Goal: Transaction & Acquisition: Purchase product/service

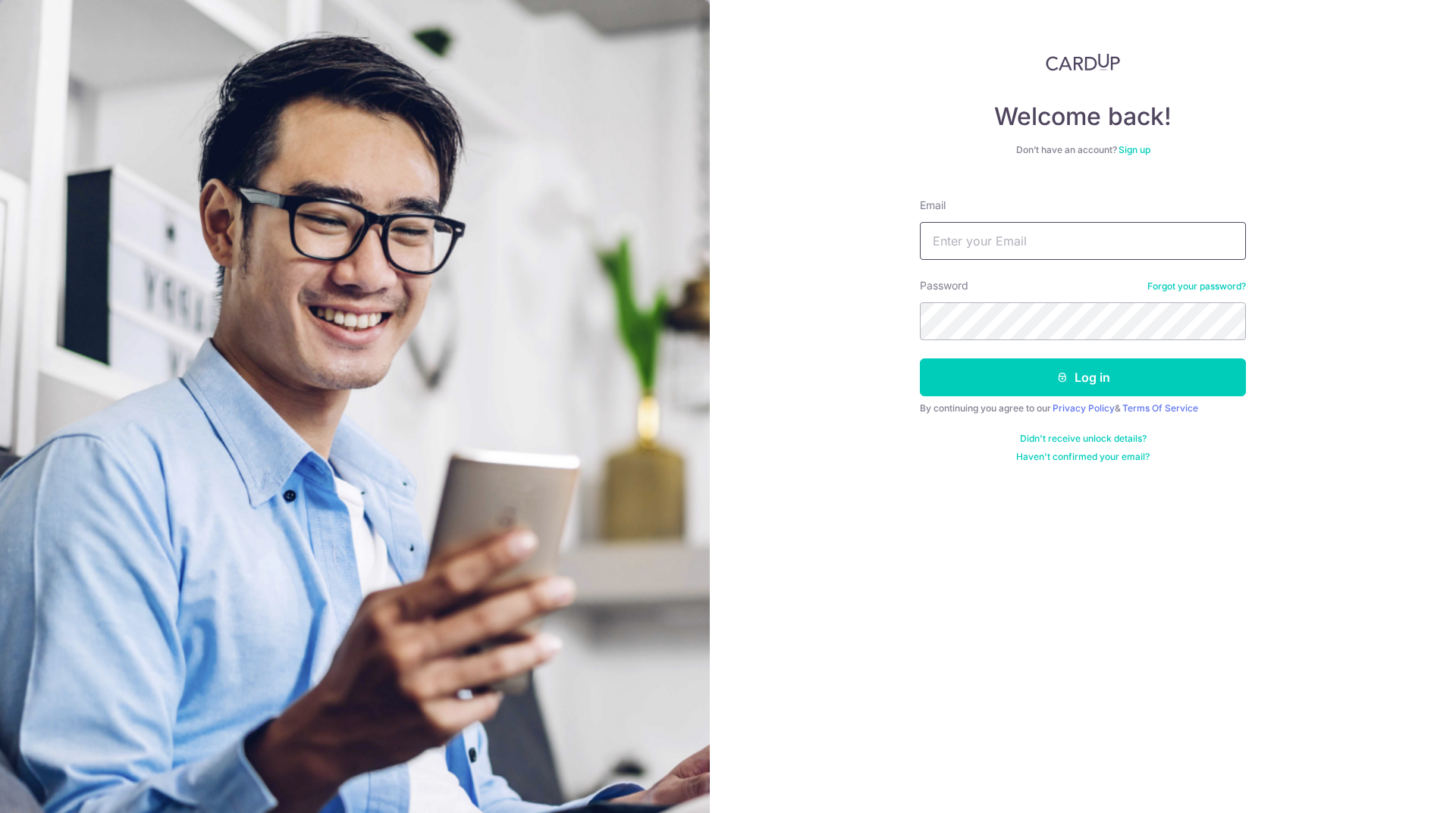
drag, startPoint x: 0, startPoint y: 0, endPoint x: 1032, endPoint y: 241, distance: 1059.8
click at [1032, 241] on input "Email" at bounding box center [1082, 241] width 326 height 38
type input "[EMAIL_ADDRESS][DOMAIN_NAME]"
click at [1099, 375] on button "Log in" at bounding box center [1082, 377] width 326 height 38
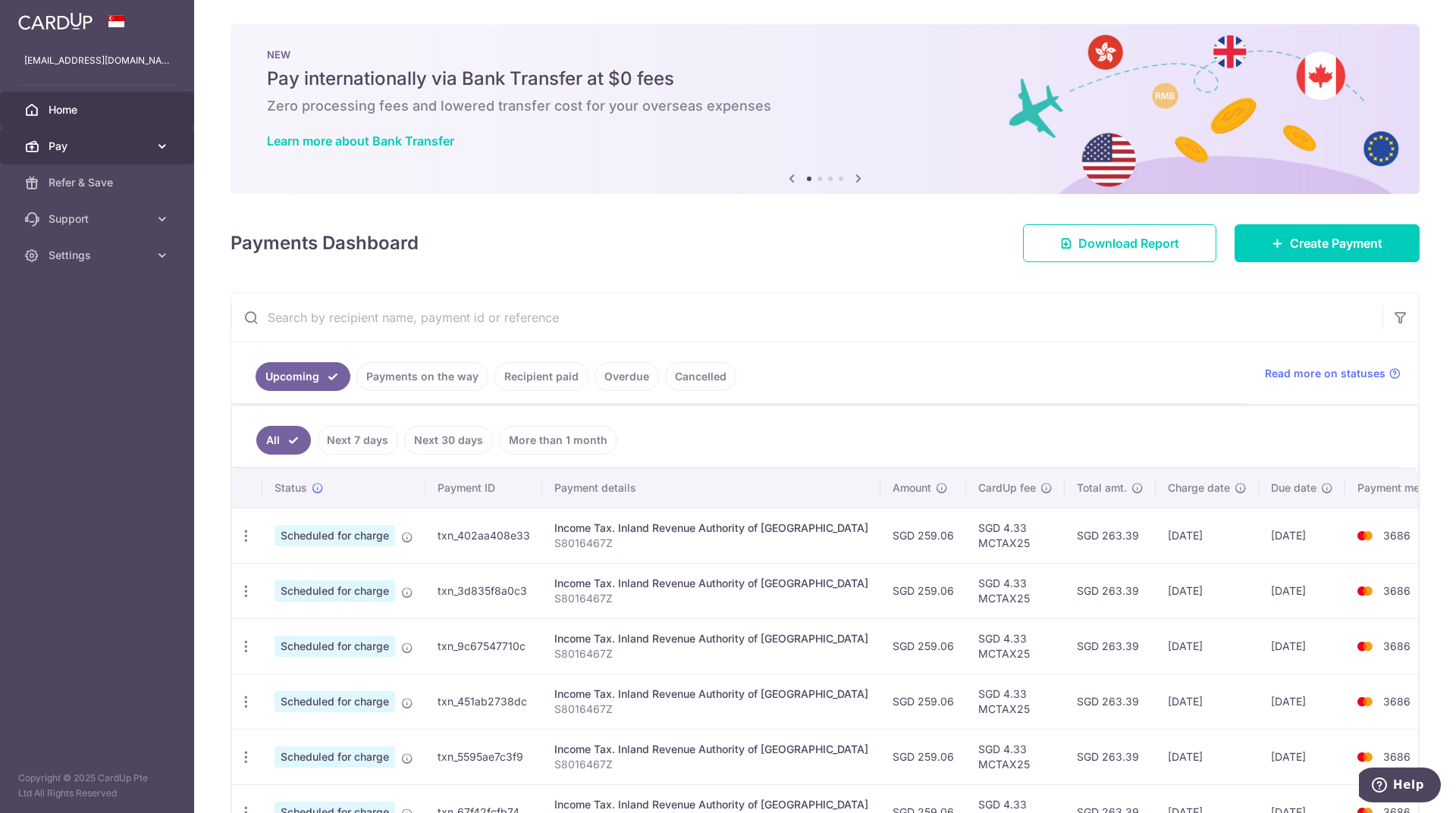
click at [133, 150] on span "Pay" at bounding box center [99, 146] width 100 height 15
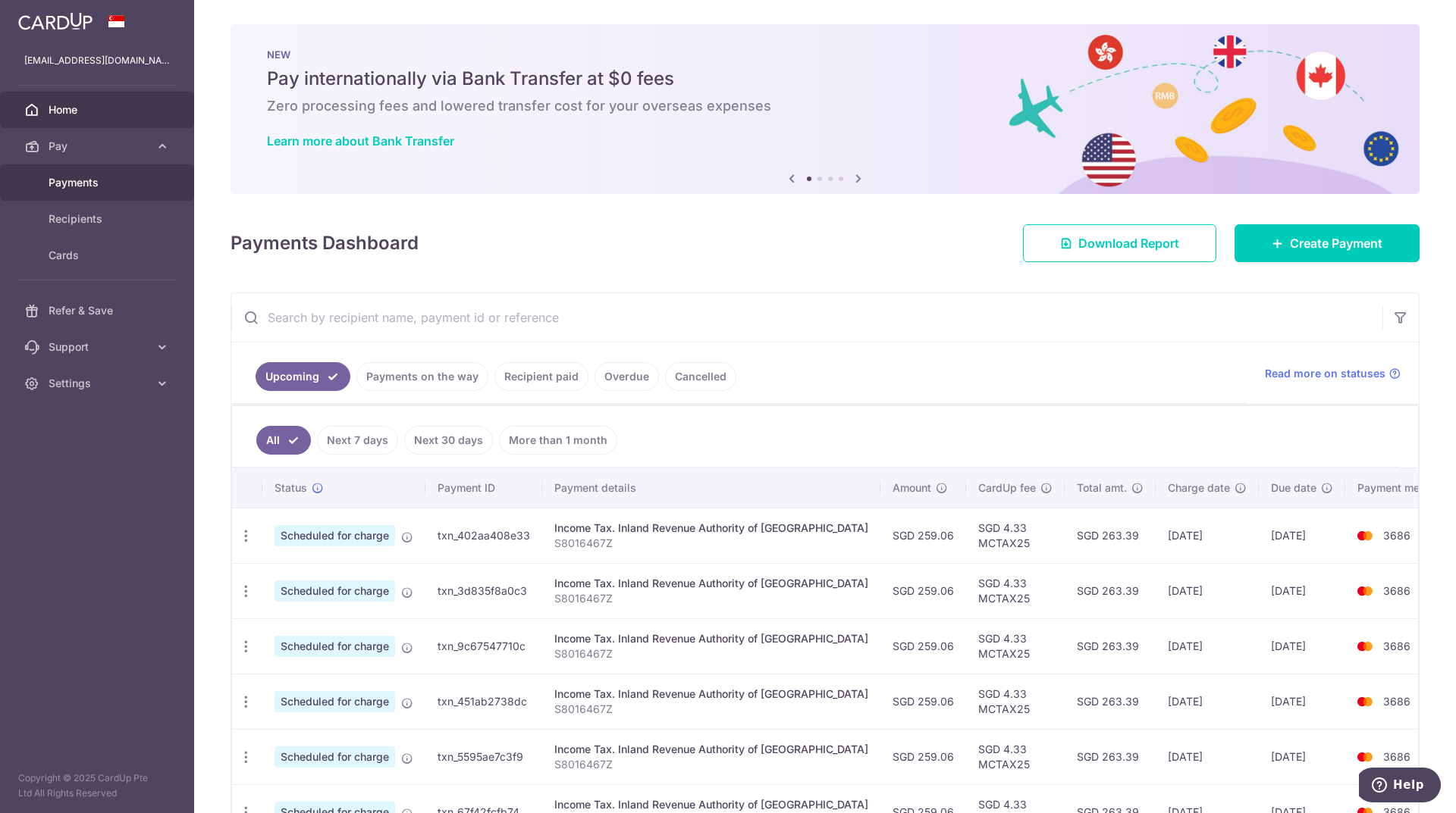
click at [82, 187] on span "Payments" at bounding box center [99, 182] width 100 height 15
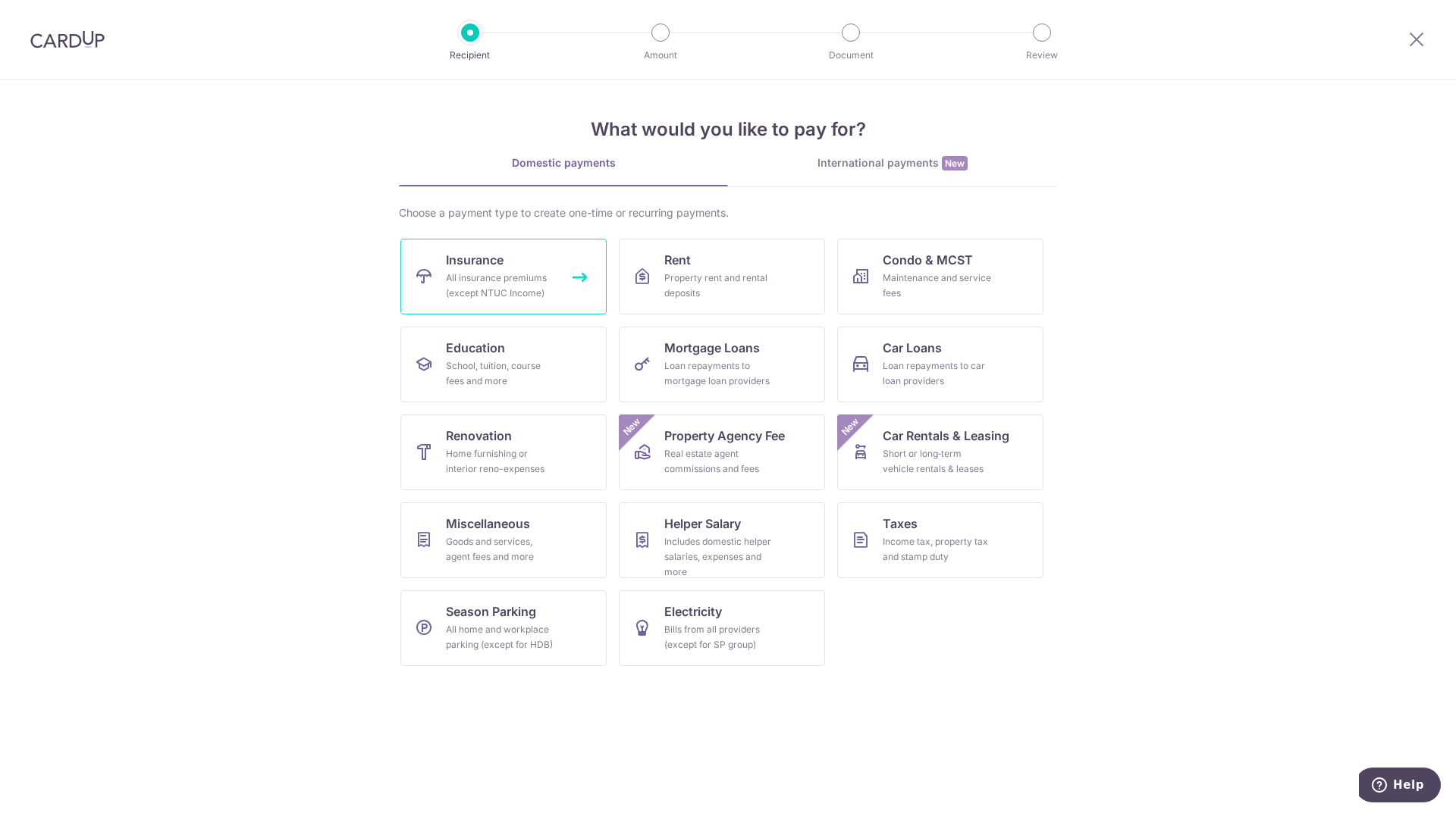
click at [500, 275] on div "All insurance premiums (except NTUC Income)" at bounding box center [501, 286] width 110 height 30
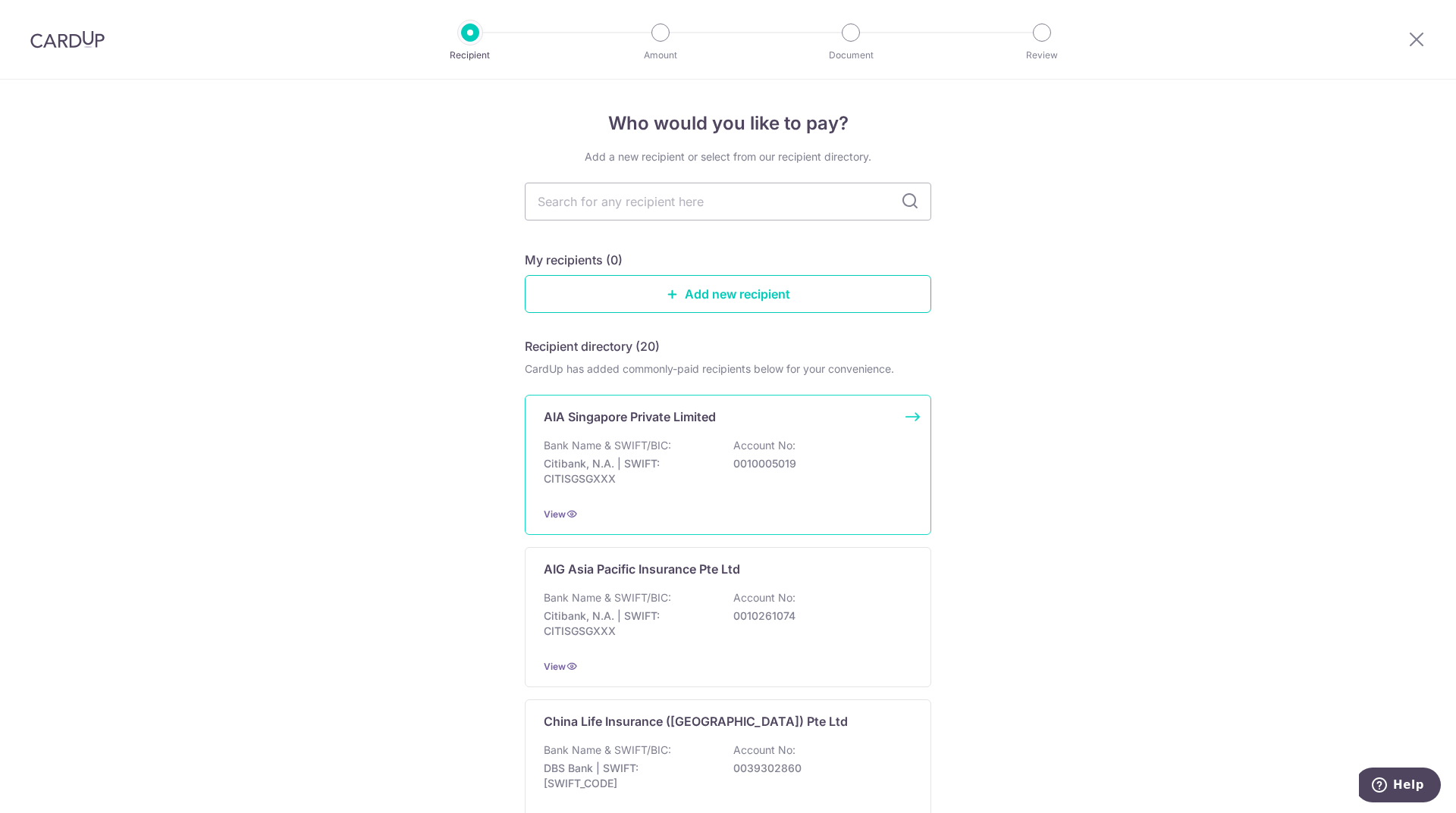
click at [845, 467] on p "0010005019" at bounding box center [818, 463] width 170 height 15
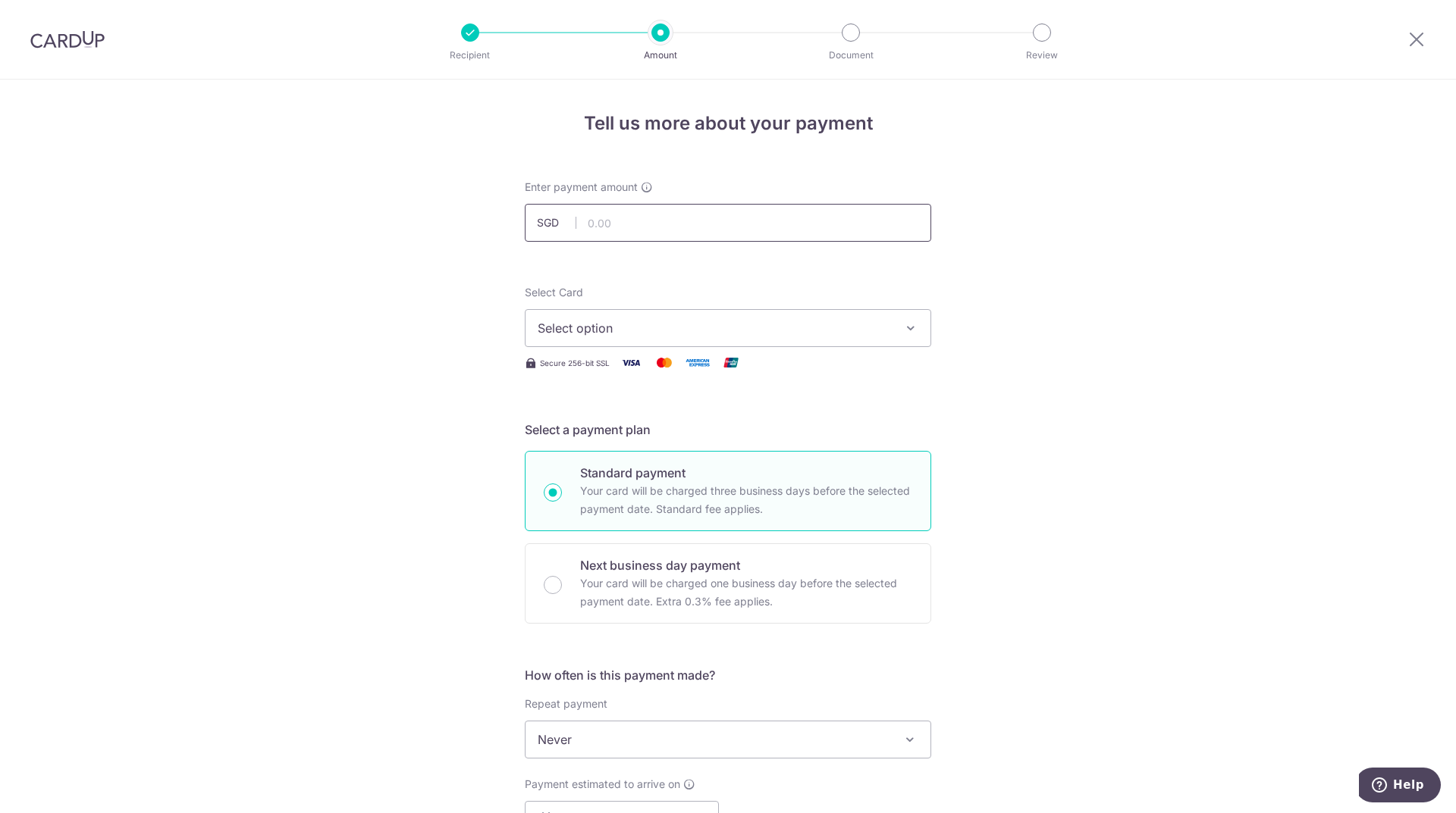
click at [671, 225] on input "text" at bounding box center [727, 222] width 406 height 38
type input "242.30"
click at [1067, 311] on div "Tell us more about your payment Enter payment amount SGD 242.30 242.30 Select C…" at bounding box center [728, 765] width 1456 height 1372
click at [874, 329] on span "Select option" at bounding box center [713, 328] width 353 height 19
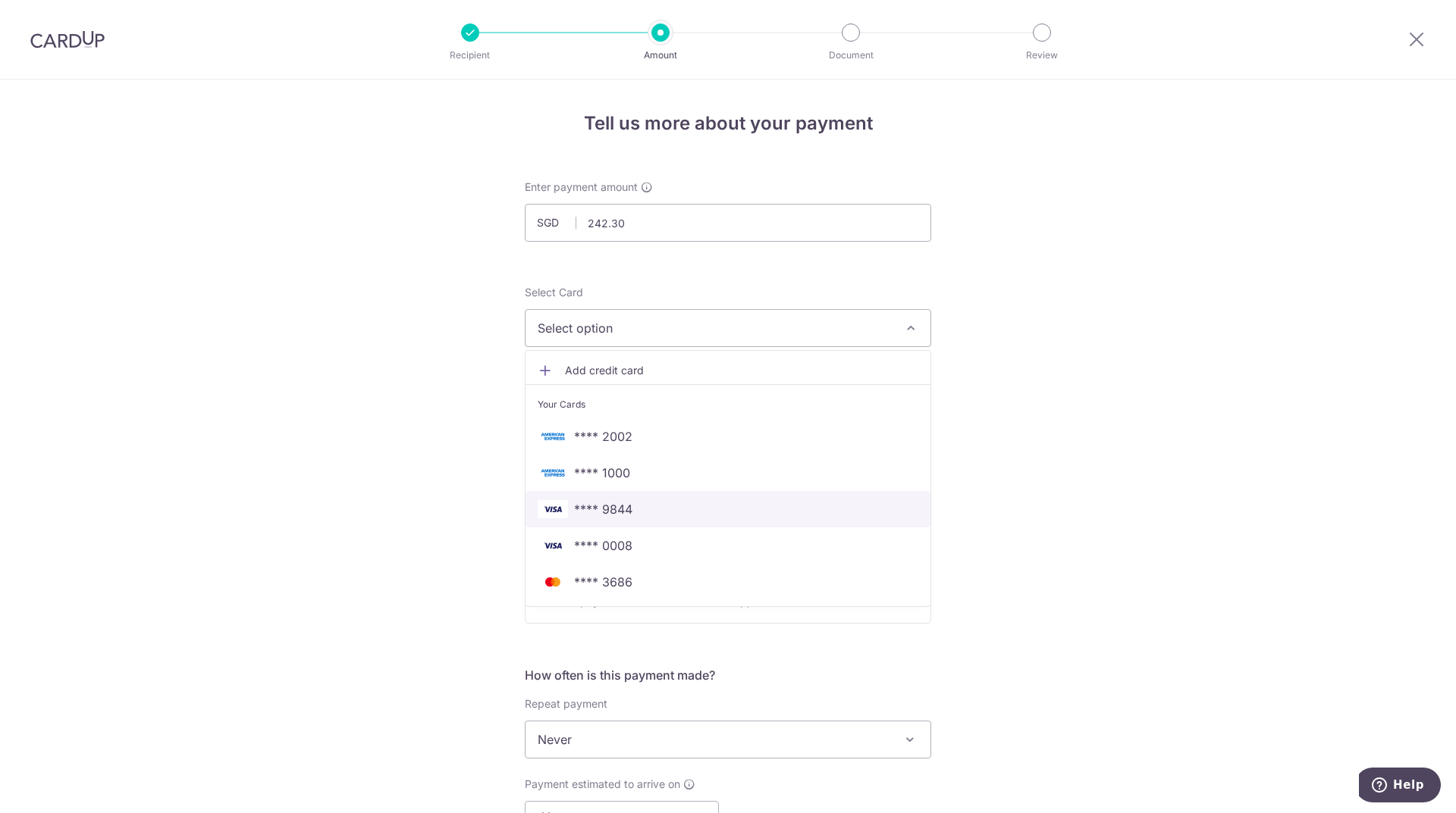
click at [626, 509] on span "**** 9844" at bounding box center [604, 509] width 59 height 19
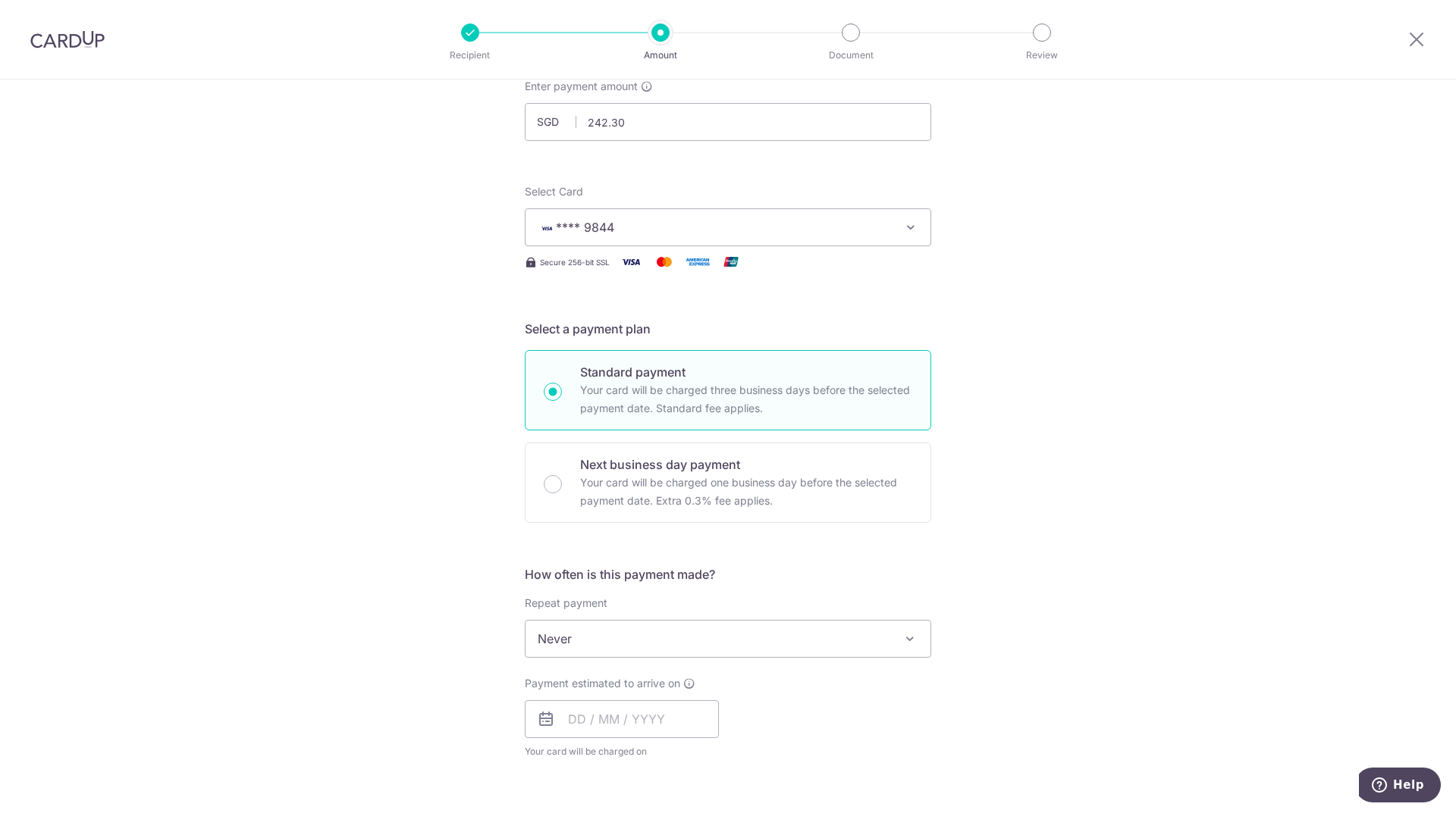
scroll to position [303, 0]
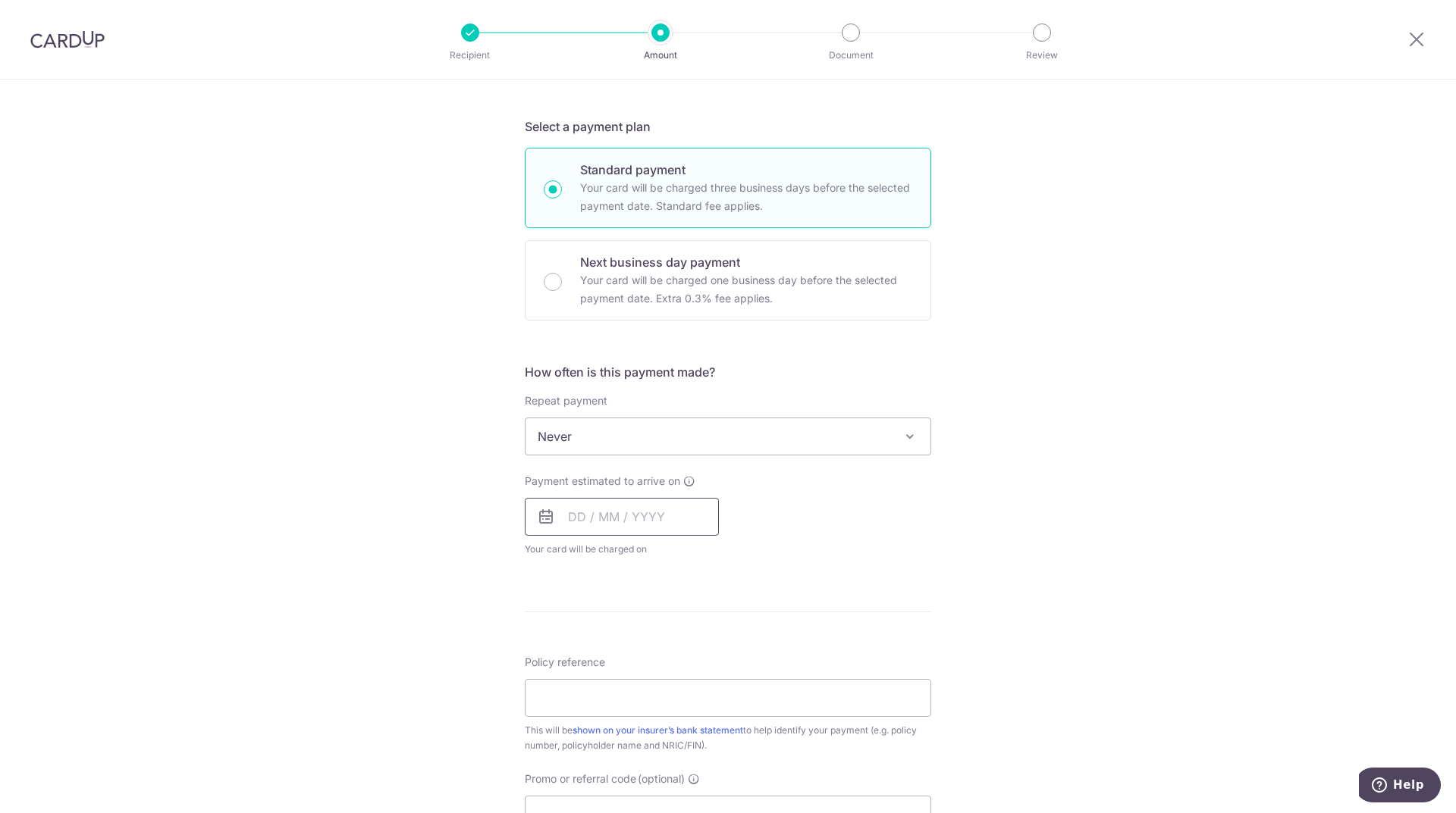
click at [685, 523] on input "text" at bounding box center [621, 517] width 194 height 38
click at [672, 688] on link "16" at bounding box center [677, 685] width 24 height 24
type input "16/10/2025"
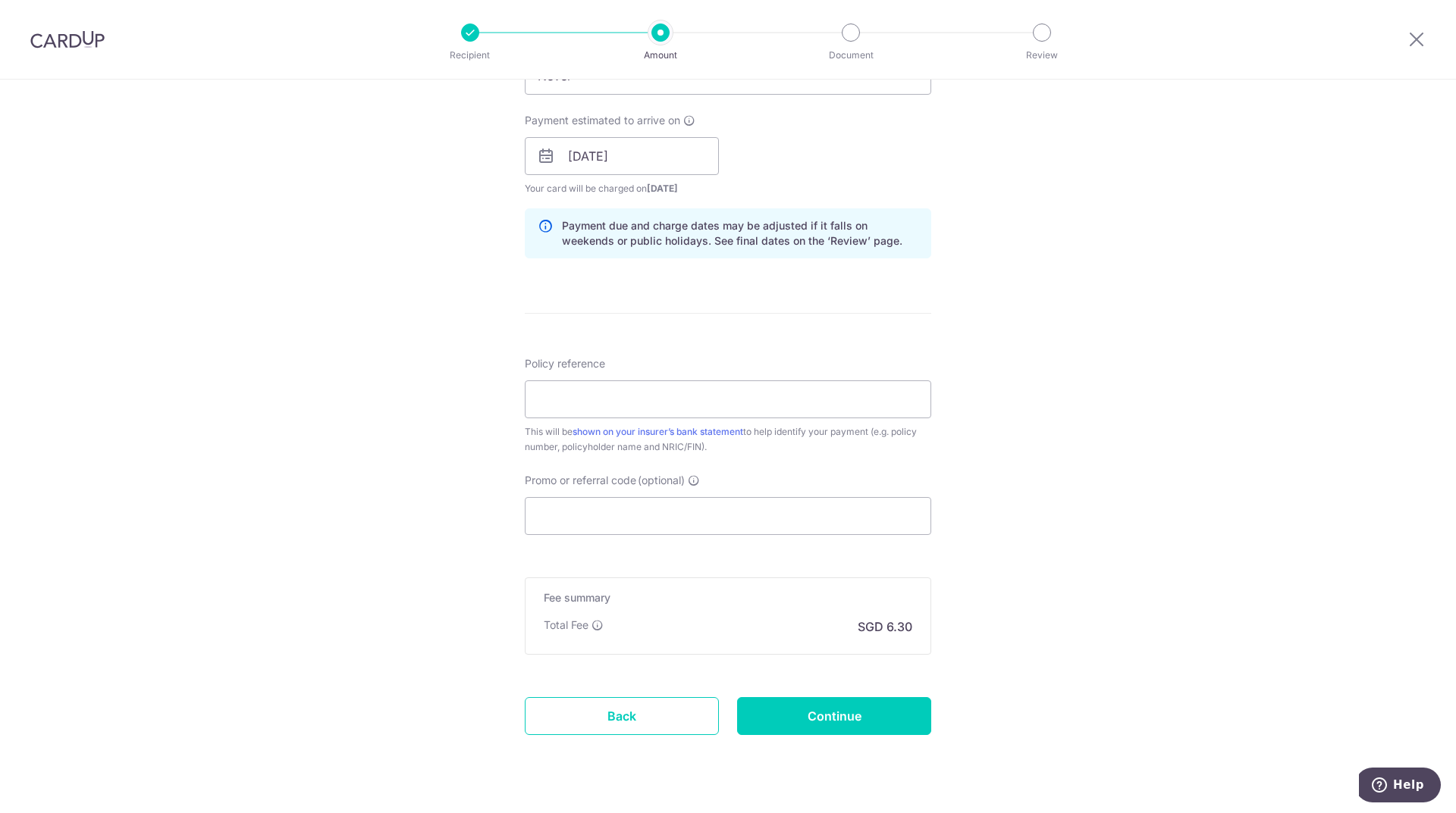
scroll to position [682, 0]
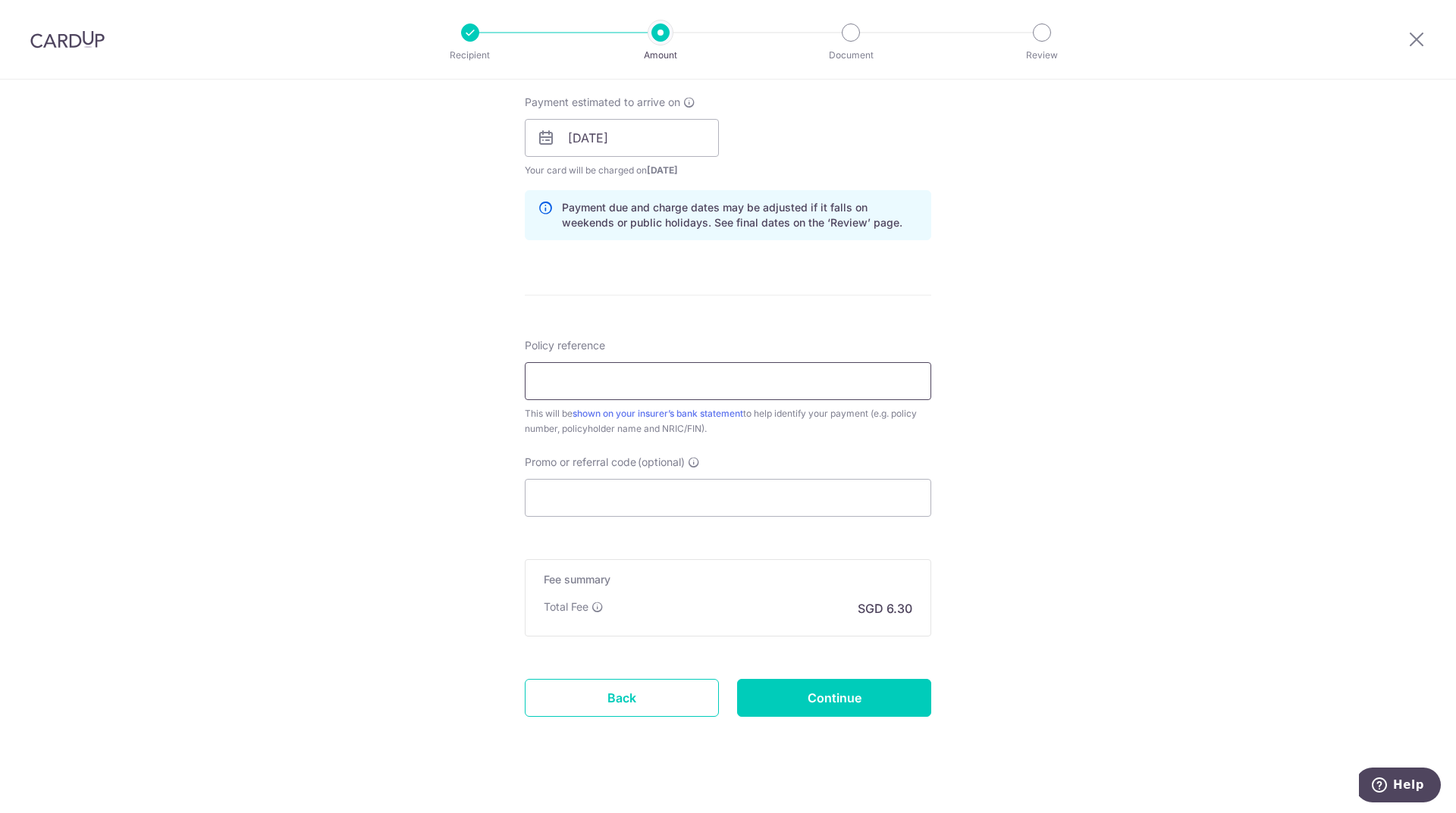
click at [682, 383] on input "Policy reference" at bounding box center [727, 381] width 406 height 38
click at [1206, 390] on div "Tell us more about your payment Enter payment amount SGD 242.30 242.30 Select C…" at bounding box center [728, 113] width 1456 height 1433
click at [577, 376] on input "Policy reference" at bounding box center [727, 381] width 406 height 38
paste input "L548163302"
type input "L548163302 Fong Jun Hoe, Alwyn"
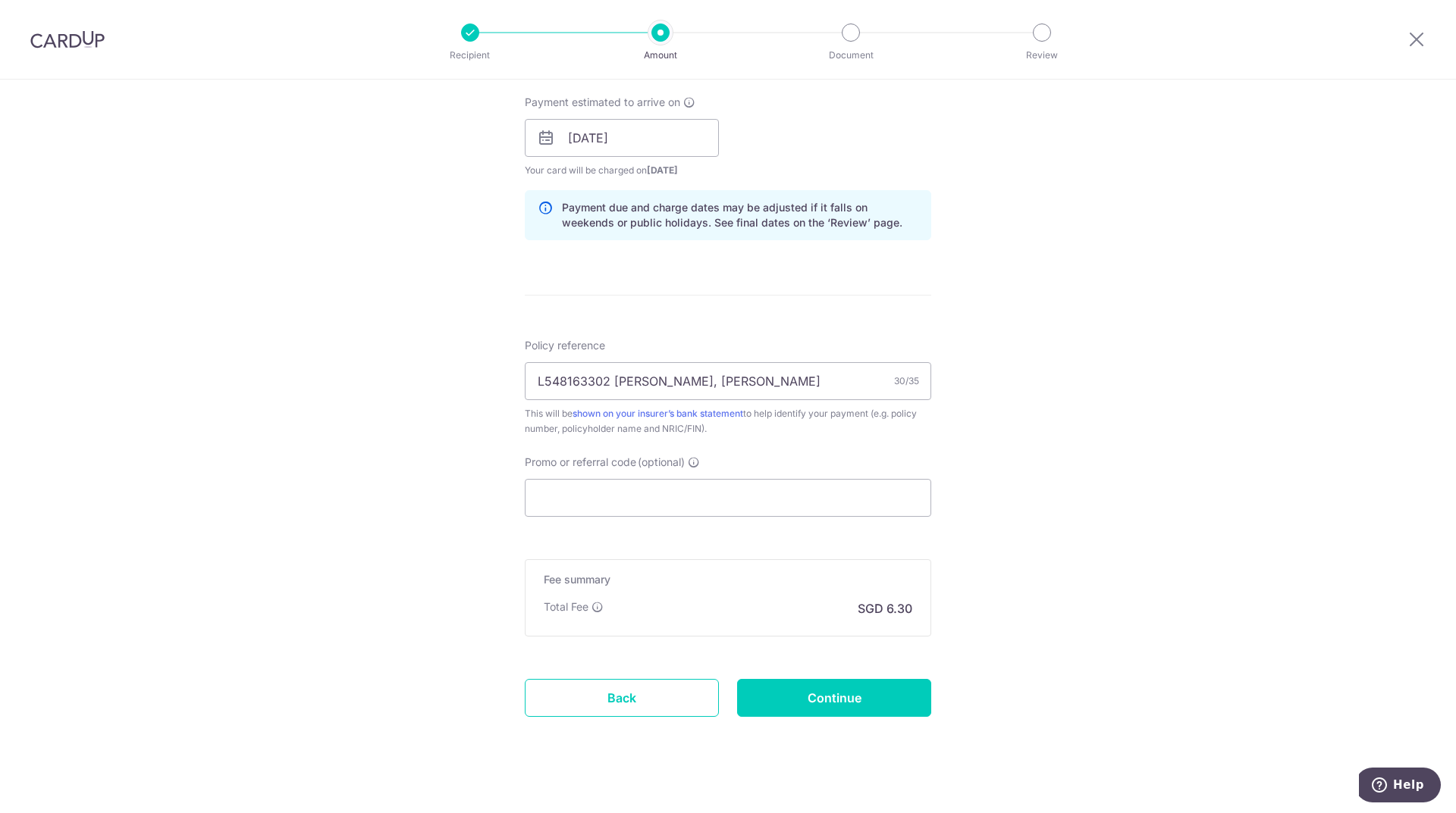
click at [1043, 431] on div "Tell us more about your payment Enter payment amount SGD 242.30 242.30 Select C…" at bounding box center [728, 113] width 1456 height 1433
click at [604, 501] on input "Promo or referral code (optional)" at bounding box center [727, 498] width 406 height 38
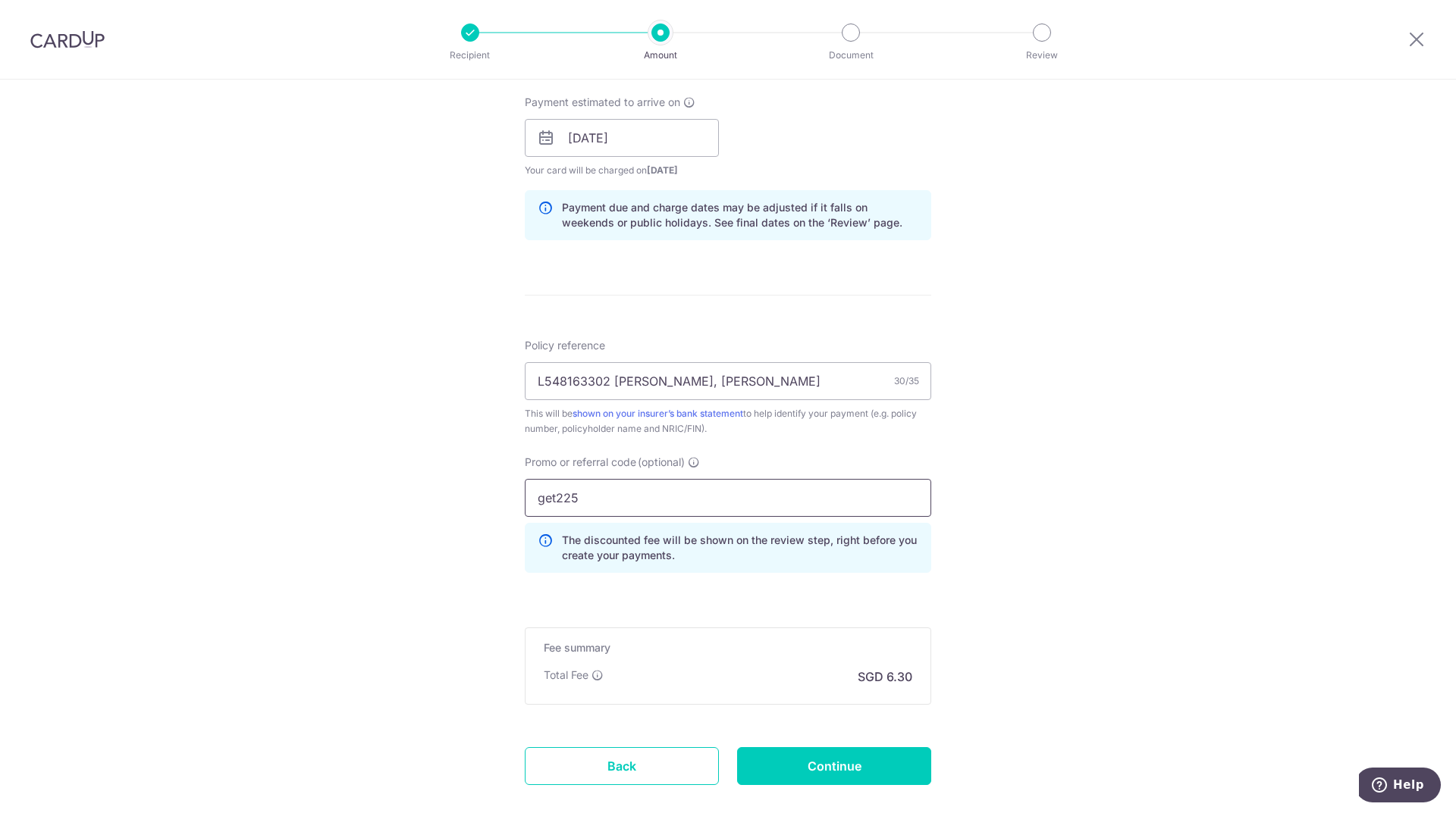
type input "get225"
click at [1022, 584] on div "Tell us more about your payment Enter payment amount SGD 242.30 242.30 Select C…" at bounding box center [728, 148] width 1456 height 1502
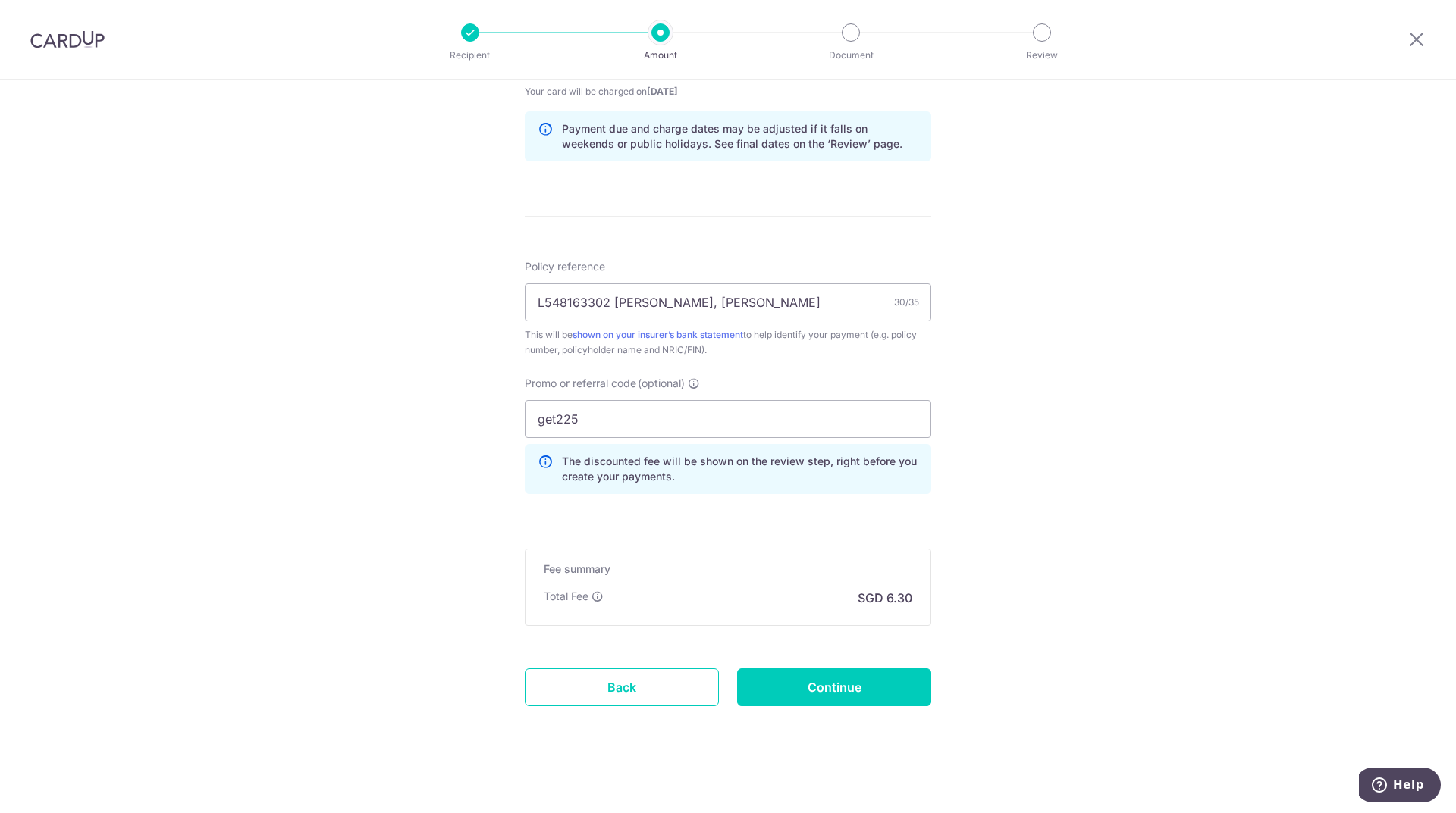
scroll to position [768, 0]
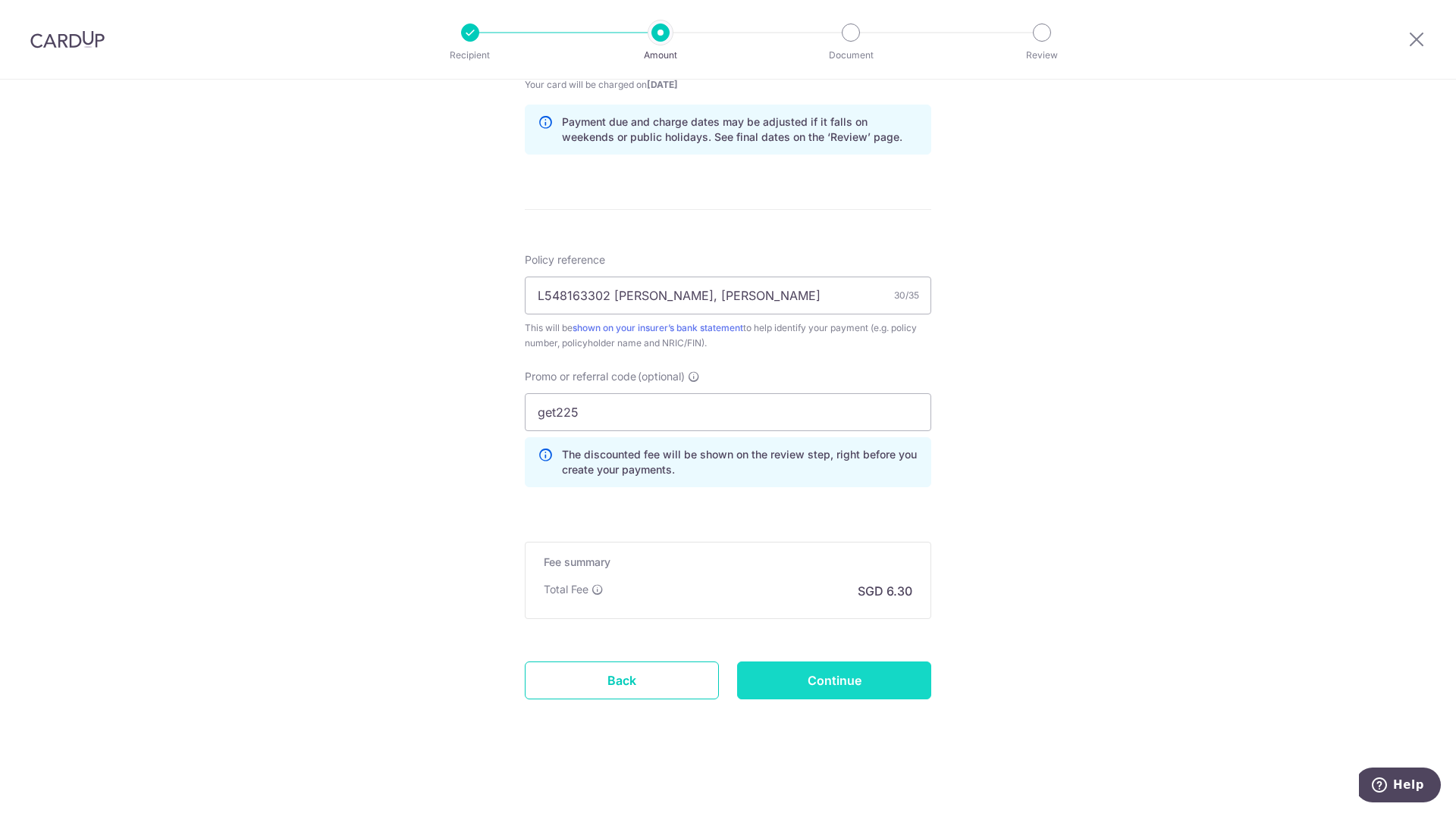
click at [834, 673] on input "Continue" at bounding box center [834, 680] width 194 height 38
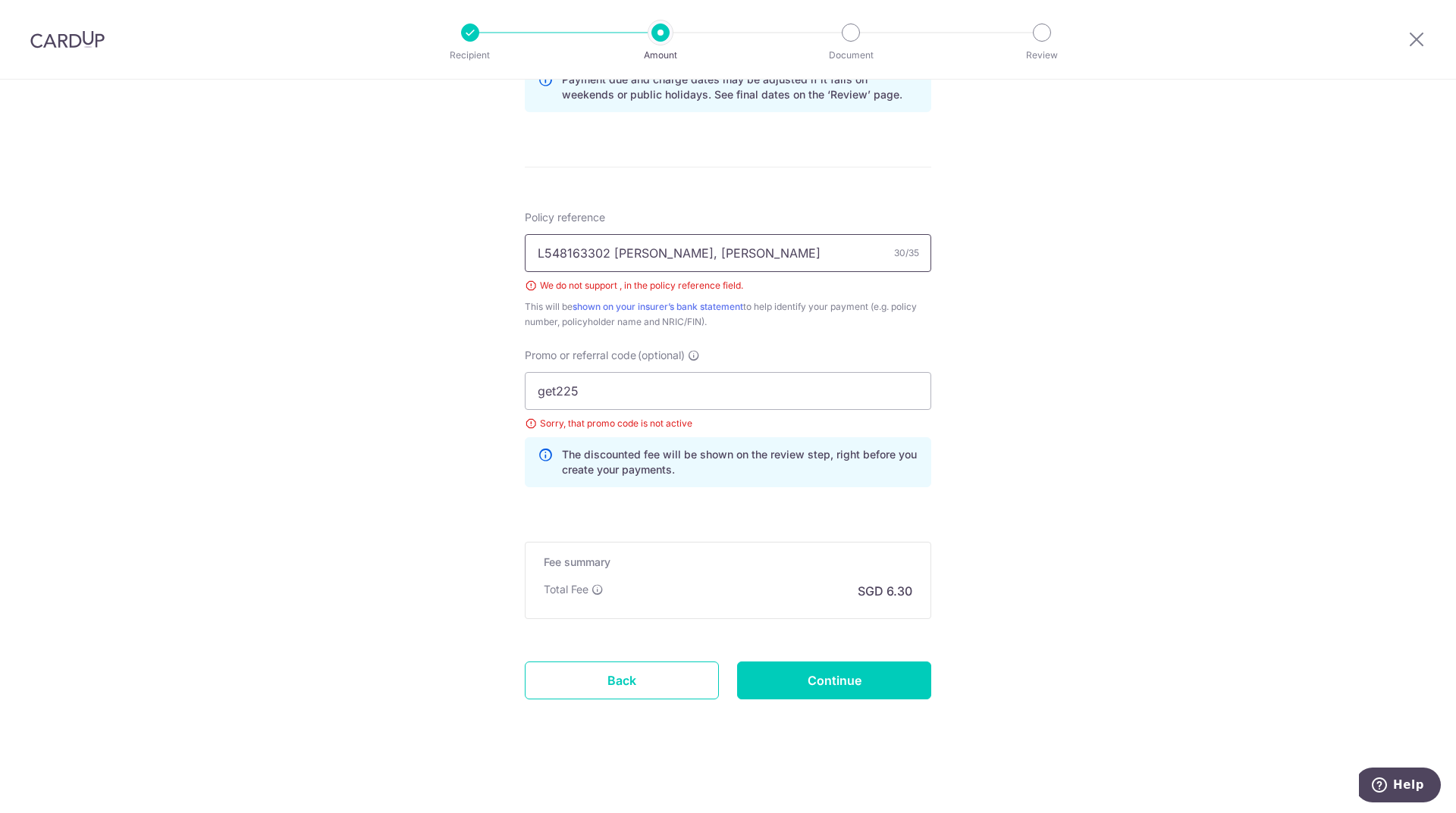
click at [770, 248] on input "L548163302 Fong Jun Hoe, Alwyn" at bounding box center [727, 252] width 406 height 38
type input "L548163302 Fong Jun Hoe Alwyn"
drag, startPoint x: 594, startPoint y: 390, endPoint x: 395, endPoint y: 386, distance: 199.0
click at [395, 386] on div "Tell us more about your payment Enter payment amount SGD 242.30 242.30 Select C…" at bounding box center [728, 41] width 1456 height 1544
type input "OFF225"
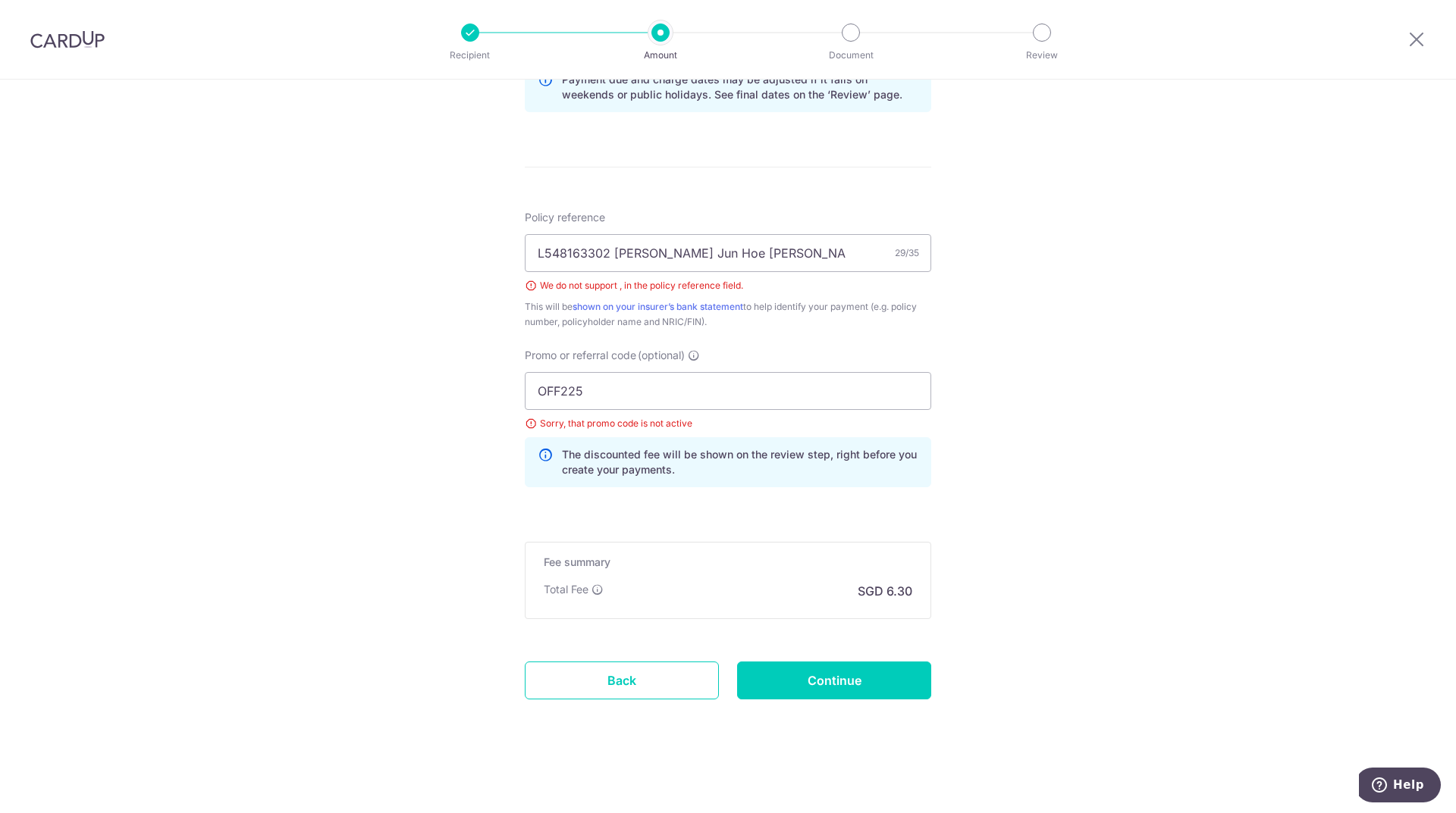
click at [334, 547] on div "Tell us more about your payment Enter payment amount SGD 242.30 242.30 Select C…" at bounding box center [728, 41] width 1456 height 1544
click at [833, 684] on input "Continue" at bounding box center [834, 680] width 194 height 38
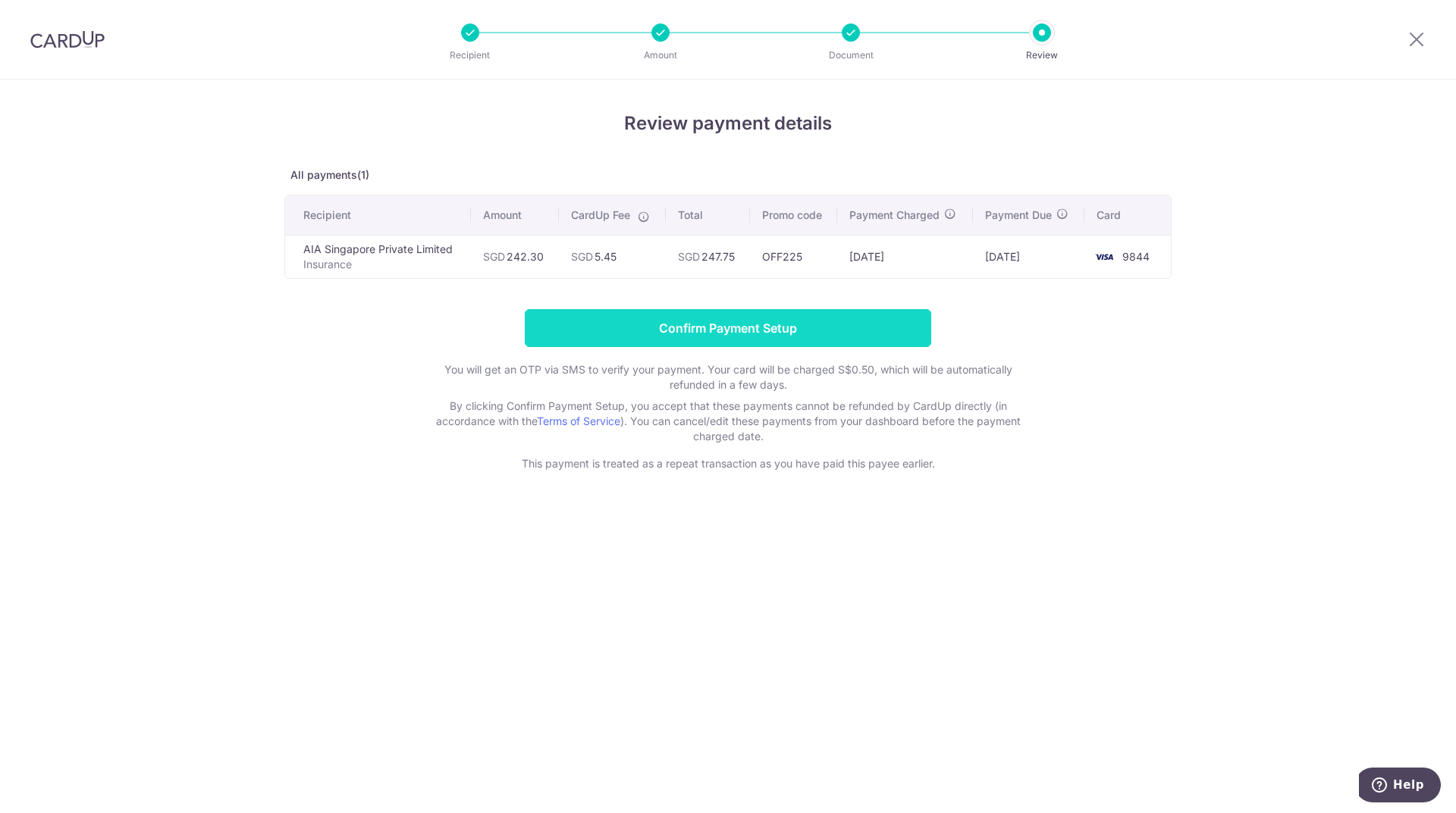
click at [743, 329] on input "Confirm Payment Setup" at bounding box center [727, 328] width 406 height 38
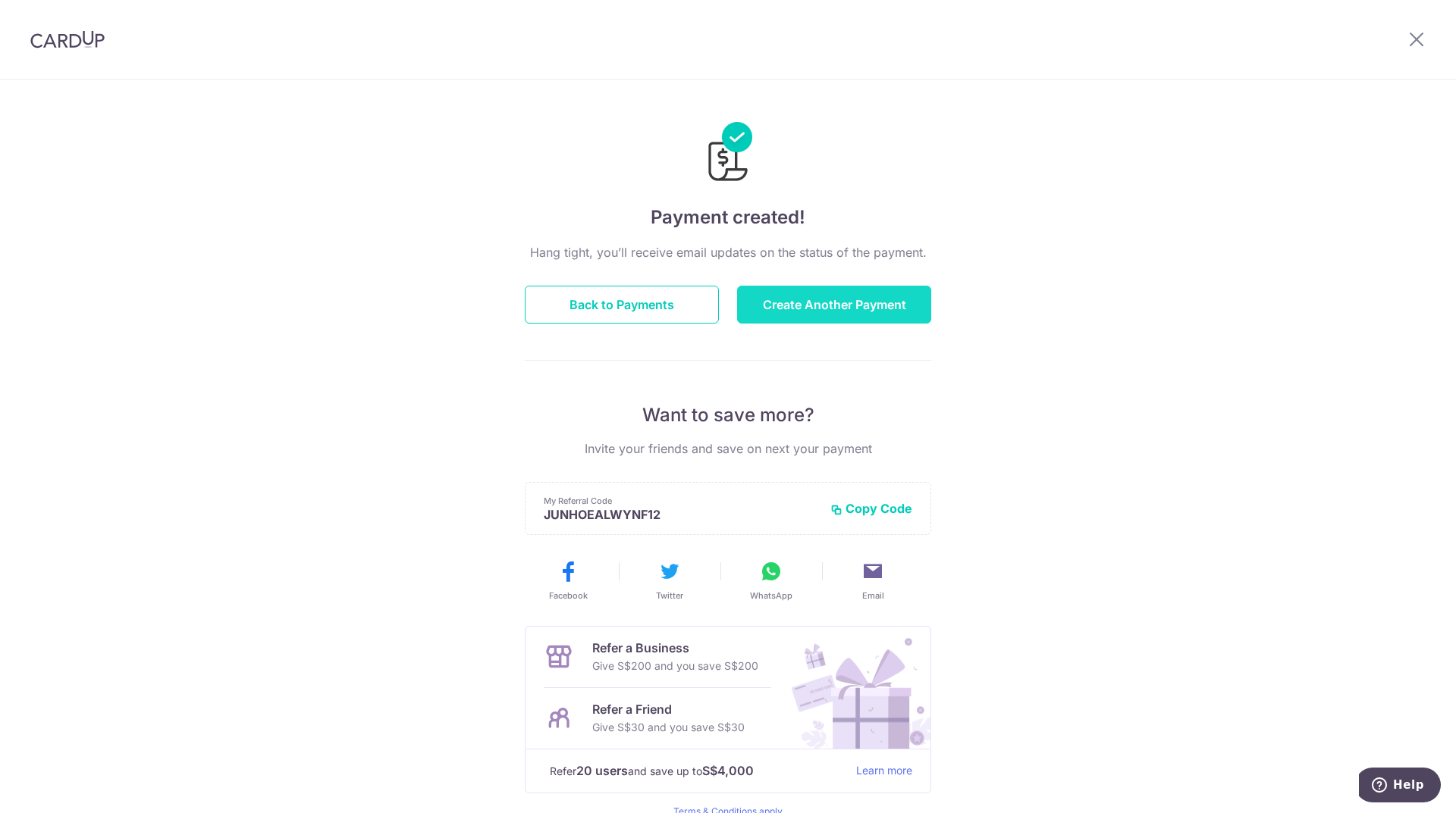
click at [840, 308] on button "Create Another Payment" at bounding box center [834, 304] width 194 height 38
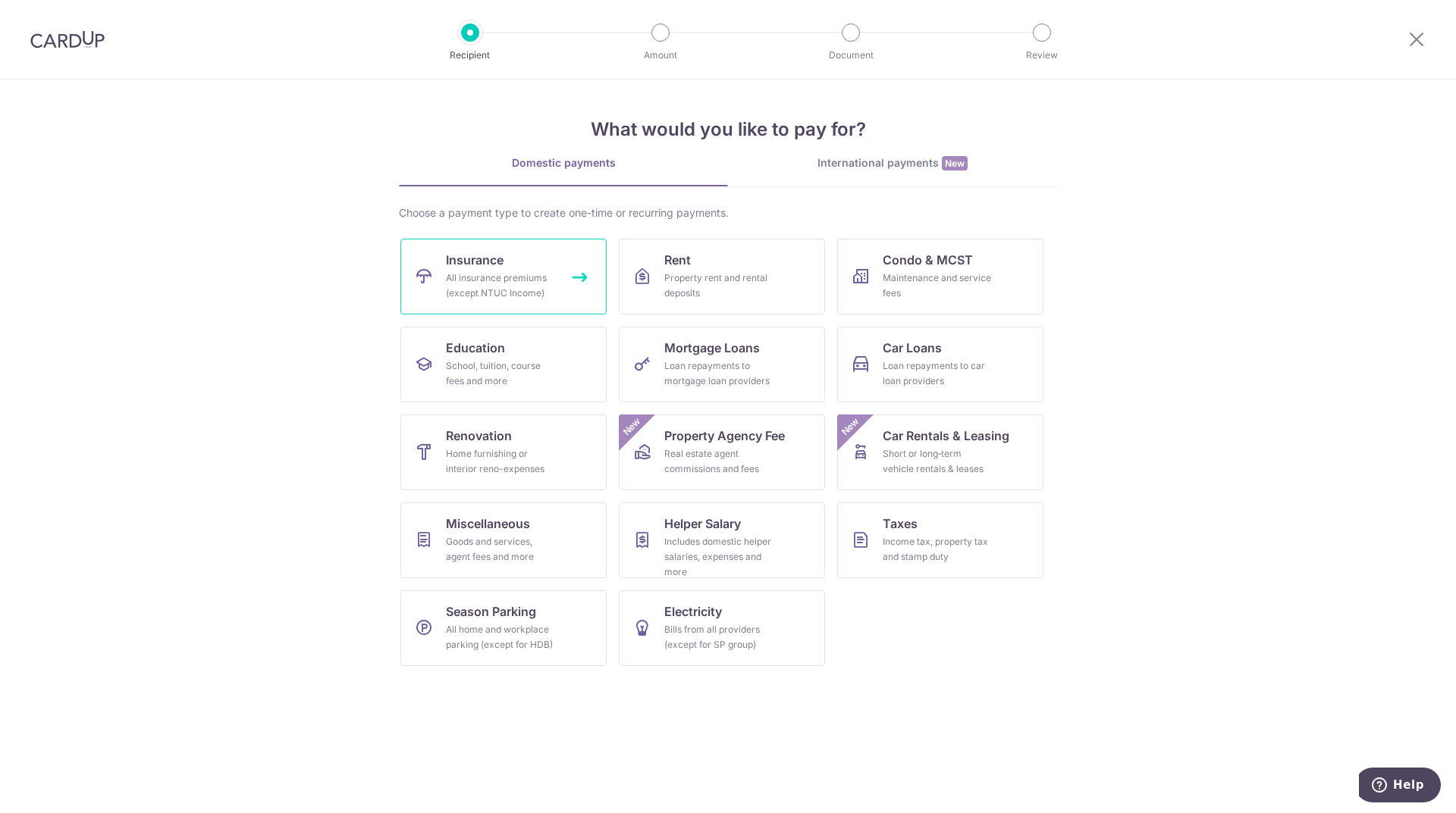
click at [496, 284] on div "All insurance premiums (except NTUC Income)" at bounding box center [501, 286] width 110 height 30
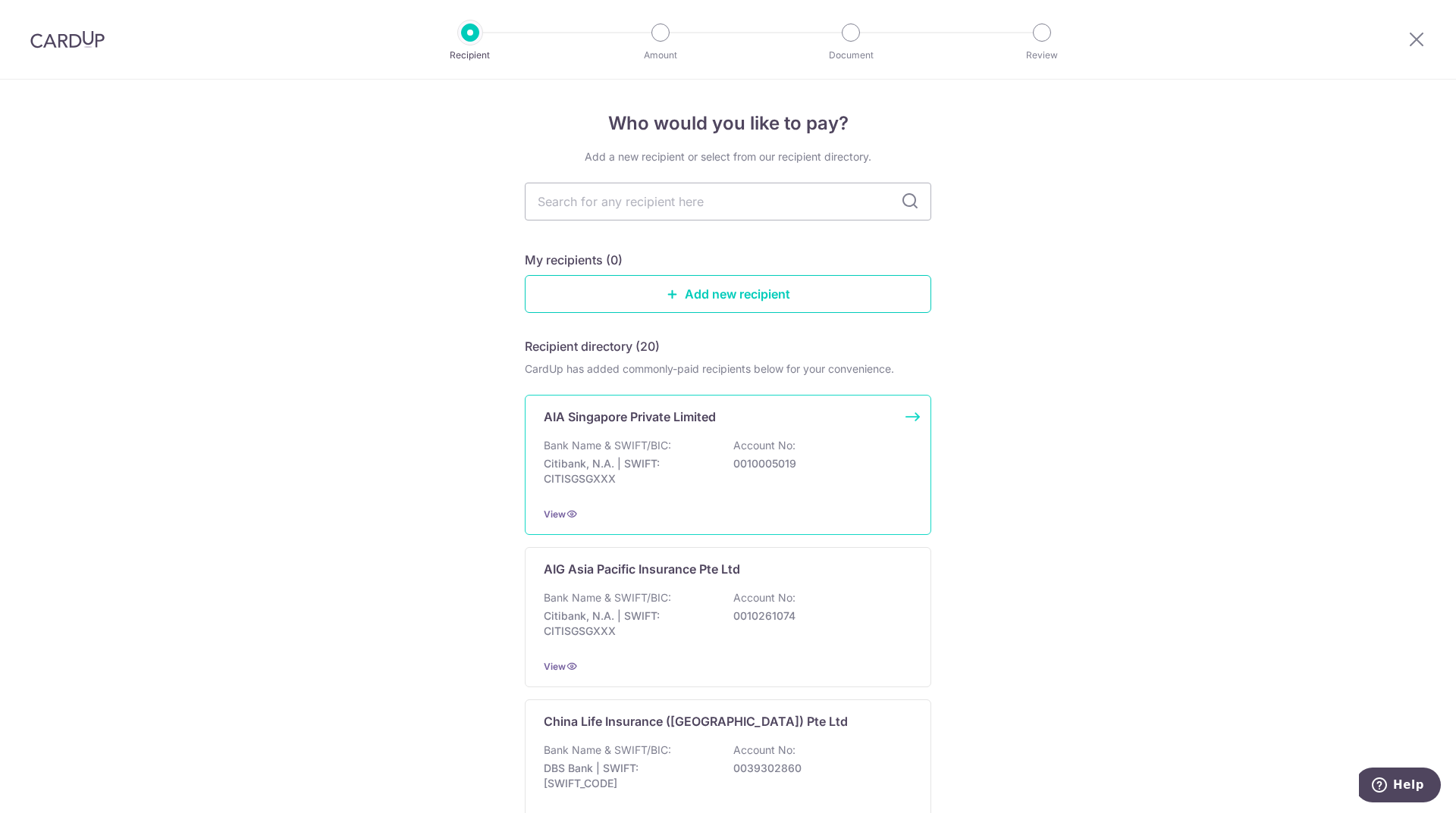
click at [698, 468] on p "Citibank, N.A. | SWIFT: CITISGSGXXX" at bounding box center [629, 471] width 170 height 30
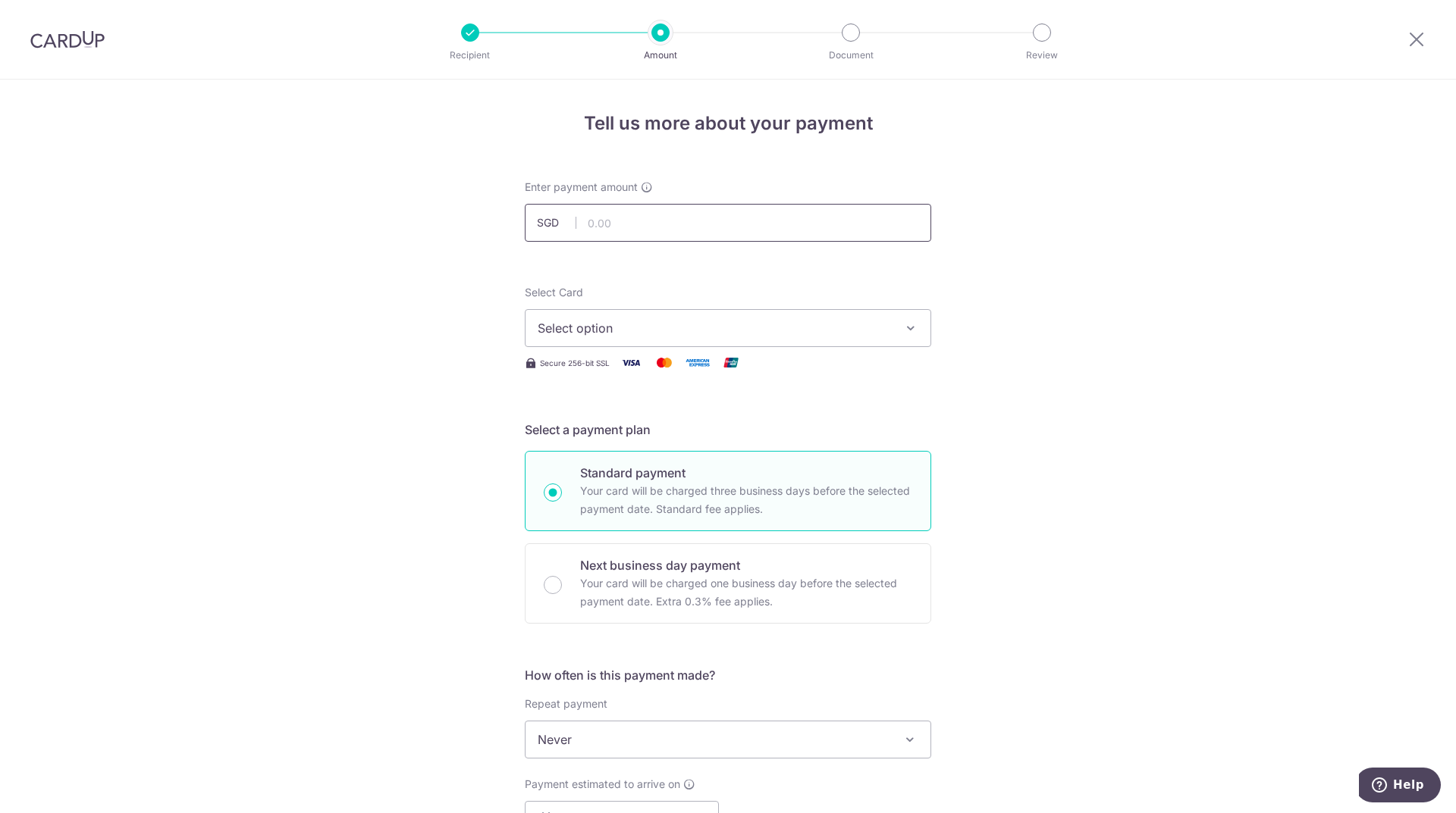
click at [668, 231] on input "text" at bounding box center [727, 222] width 406 height 38
type input "167.00"
click at [1191, 294] on div "Tell us more about your payment Enter payment amount SGD 167.00 167.00 Select C…" at bounding box center [728, 765] width 1456 height 1372
click at [875, 324] on span "Select option" at bounding box center [713, 328] width 353 height 19
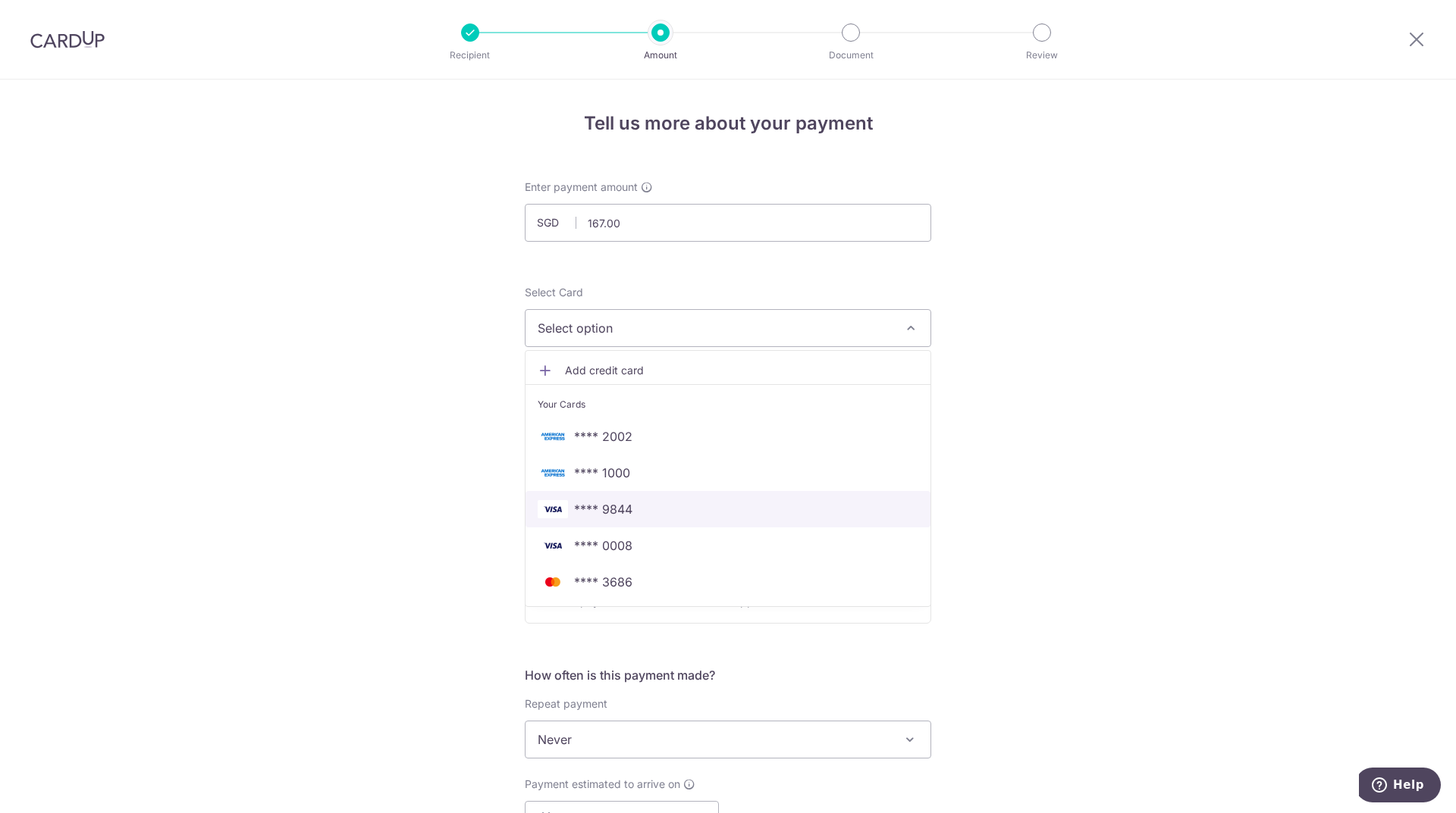
click at [706, 504] on span "**** 9844" at bounding box center [727, 509] width 381 height 19
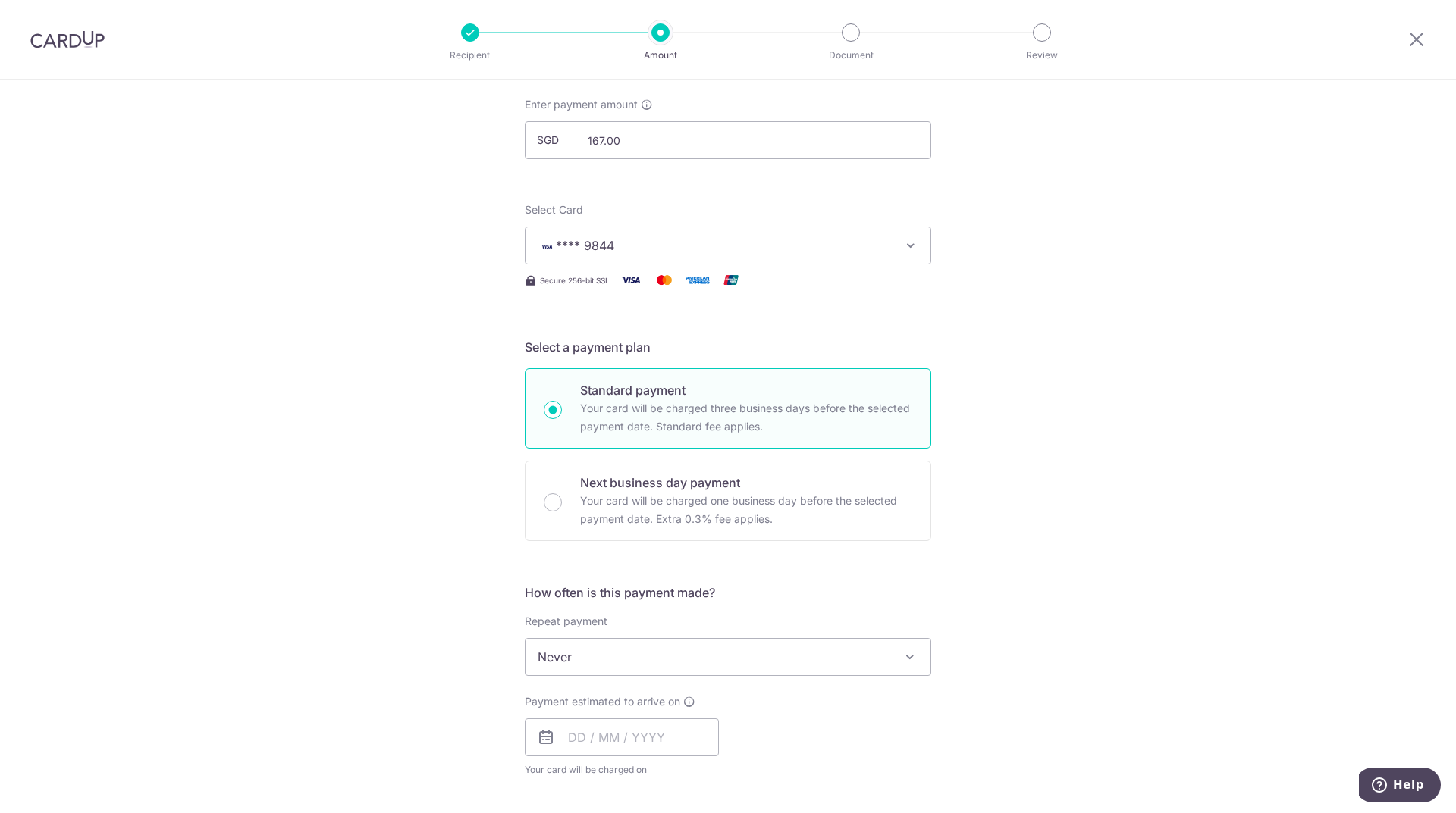
scroll to position [227, 0]
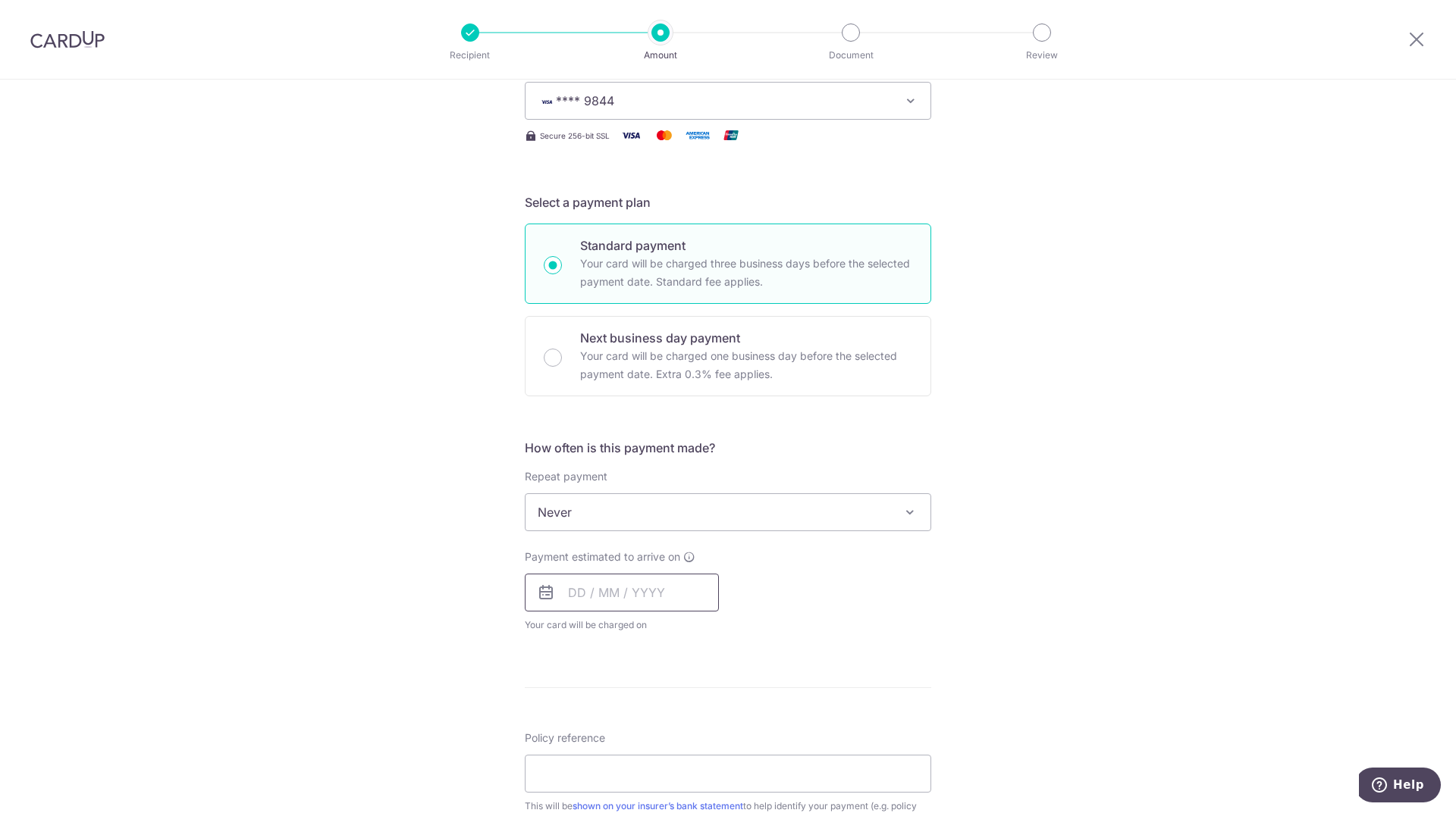
click at [609, 596] on input "text" at bounding box center [621, 593] width 194 height 38
click at [671, 759] on link "16" at bounding box center [677, 761] width 24 height 24
type input "[DATE]"
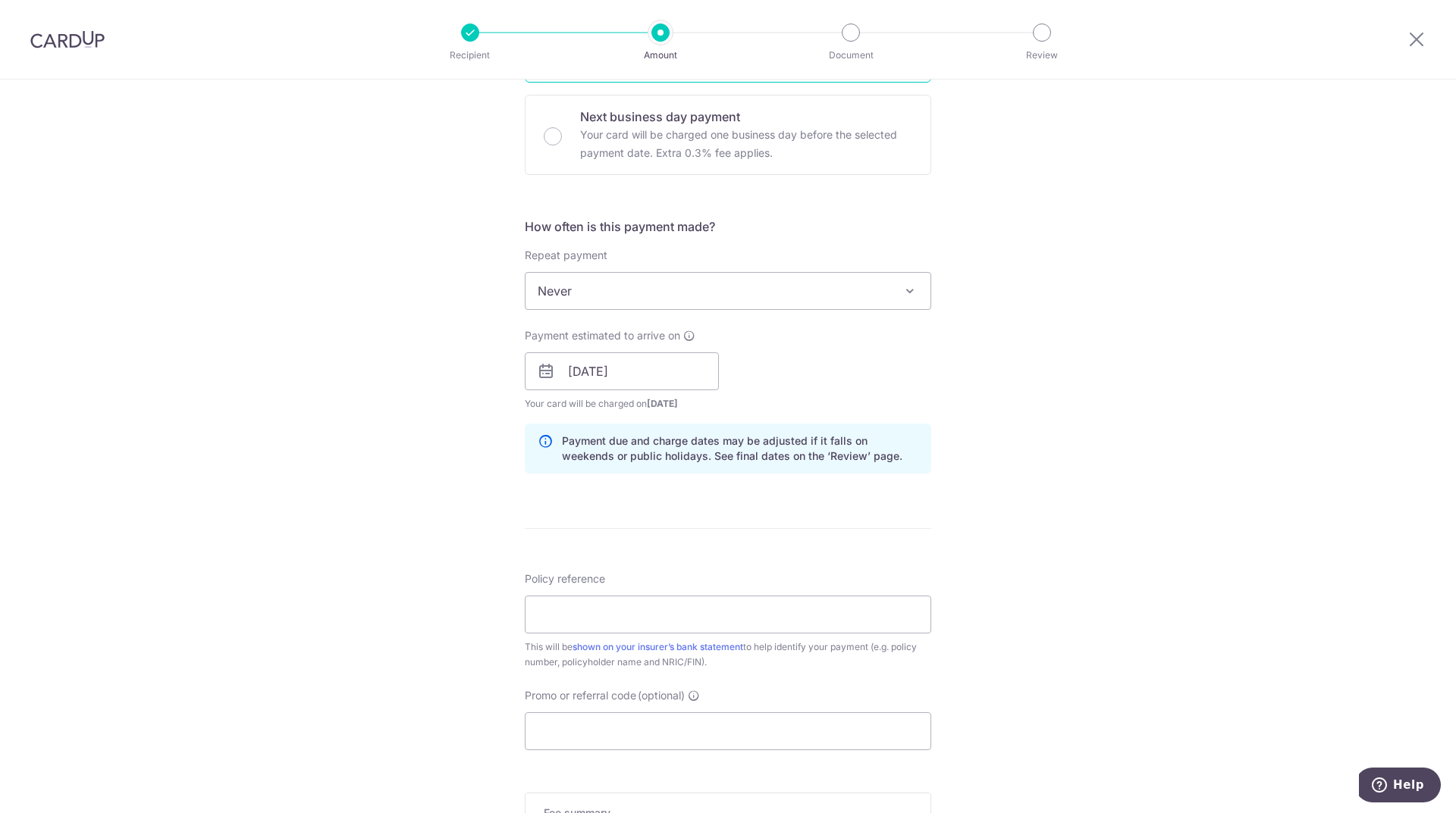
scroll to position [455, 0]
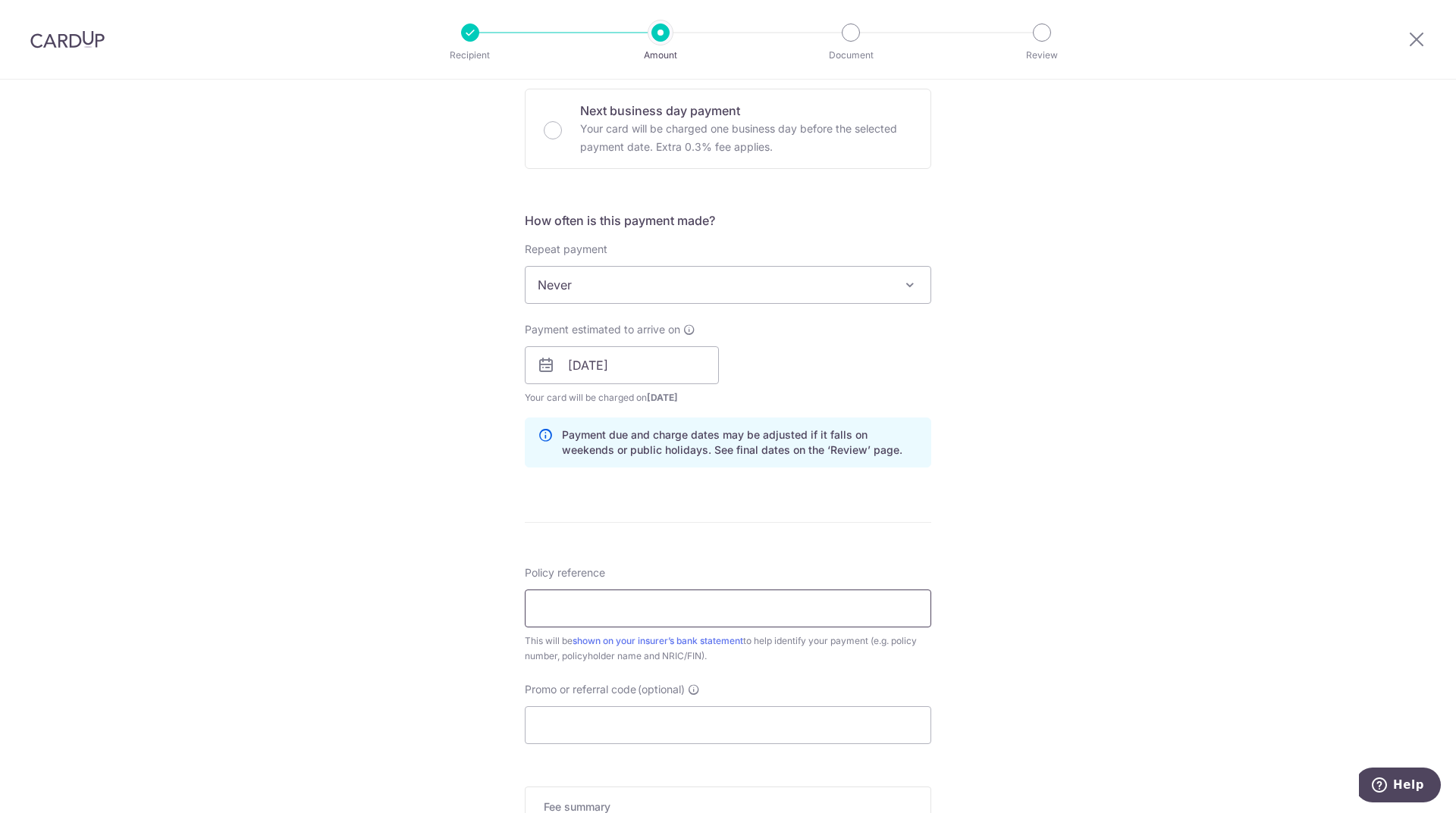
click at [618, 614] on input "Policy reference" at bounding box center [727, 609] width 406 height 38
paste input "U126978647"
type input "U126978647 [PERSON_NAME] Jun Hoe [PERSON_NAME]"
click at [594, 724] on input "Promo or referral code (optional)" at bounding box center [727, 725] width 406 height 38
type input "o"
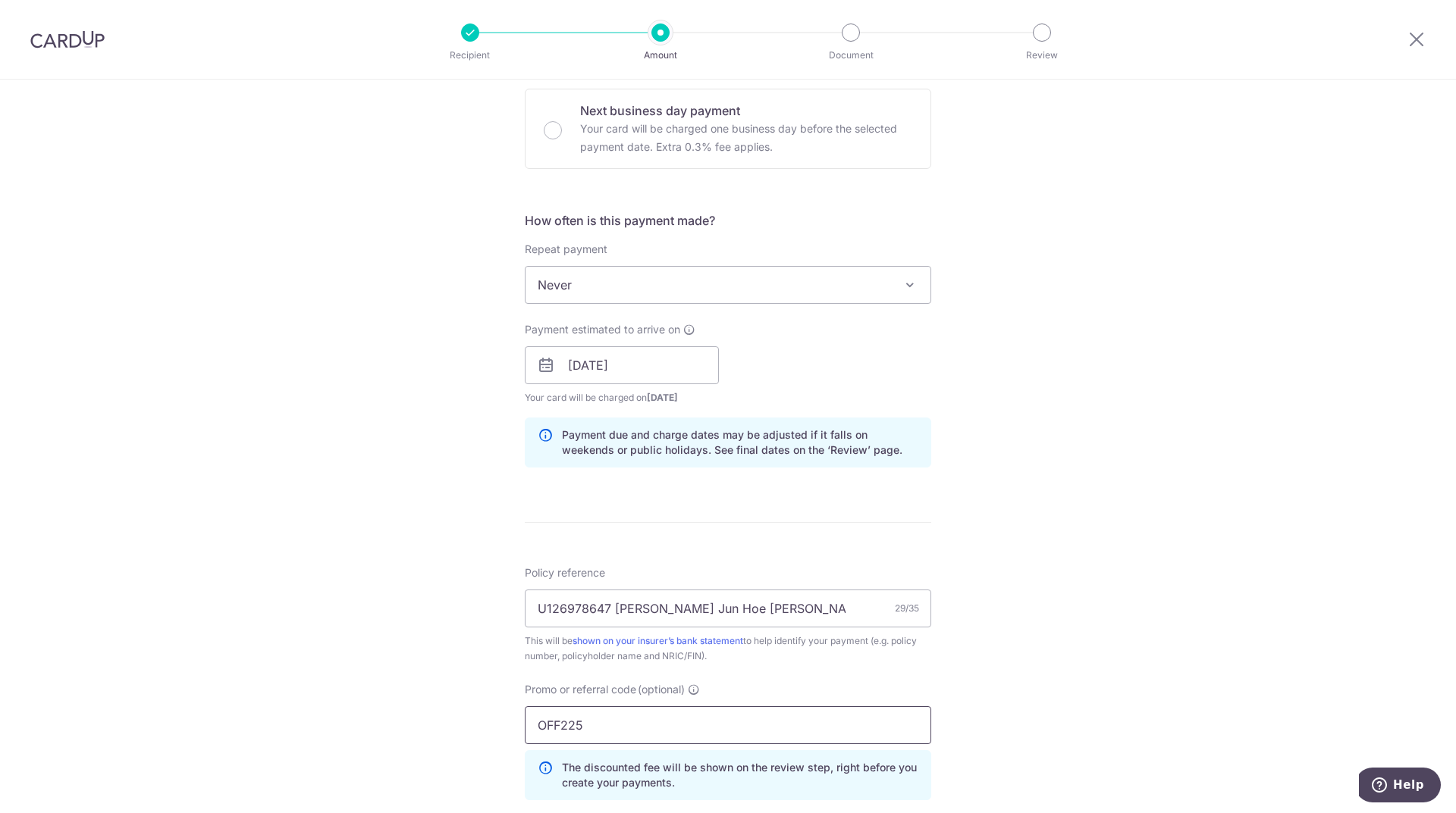
type input "OFF225"
click at [1103, 638] on div "Tell us more about your payment Enter payment amount SGD 167.00 167.00 Select C…" at bounding box center [728, 375] width 1456 height 1502
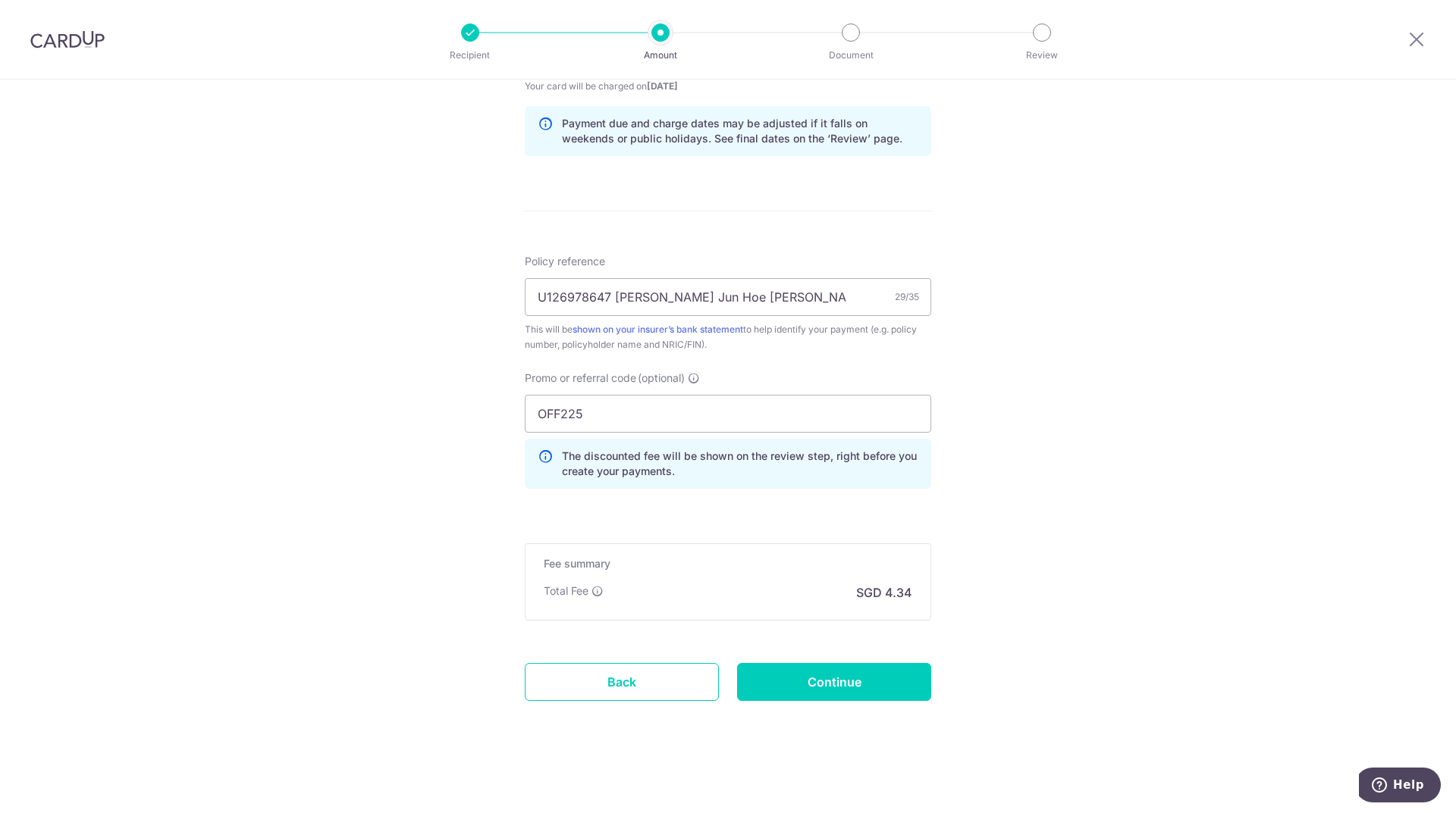
scroll to position [768, 0]
click at [830, 687] on input "Continue" at bounding box center [834, 680] width 194 height 38
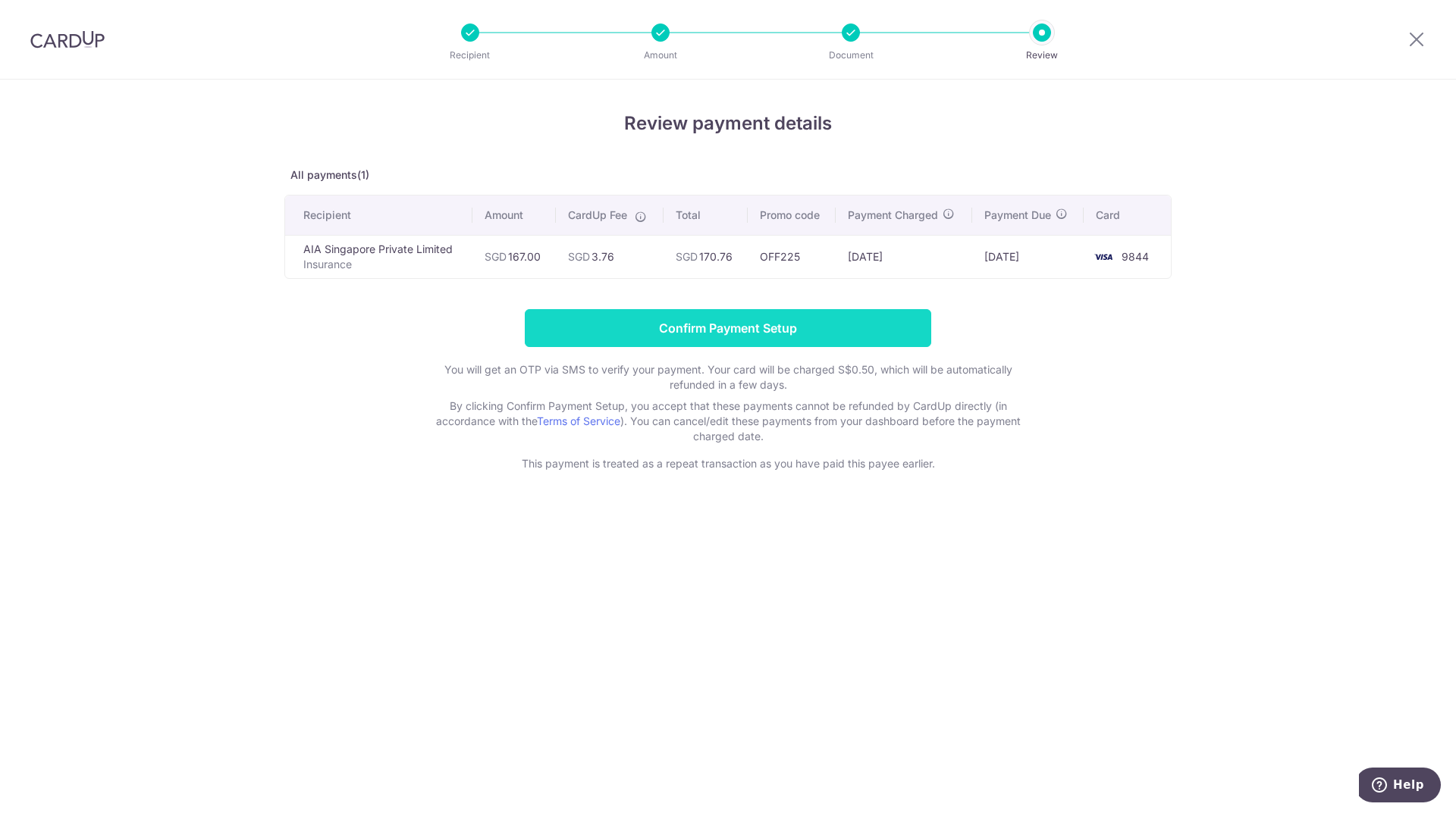
click at [737, 334] on input "Confirm Payment Setup" at bounding box center [727, 328] width 406 height 38
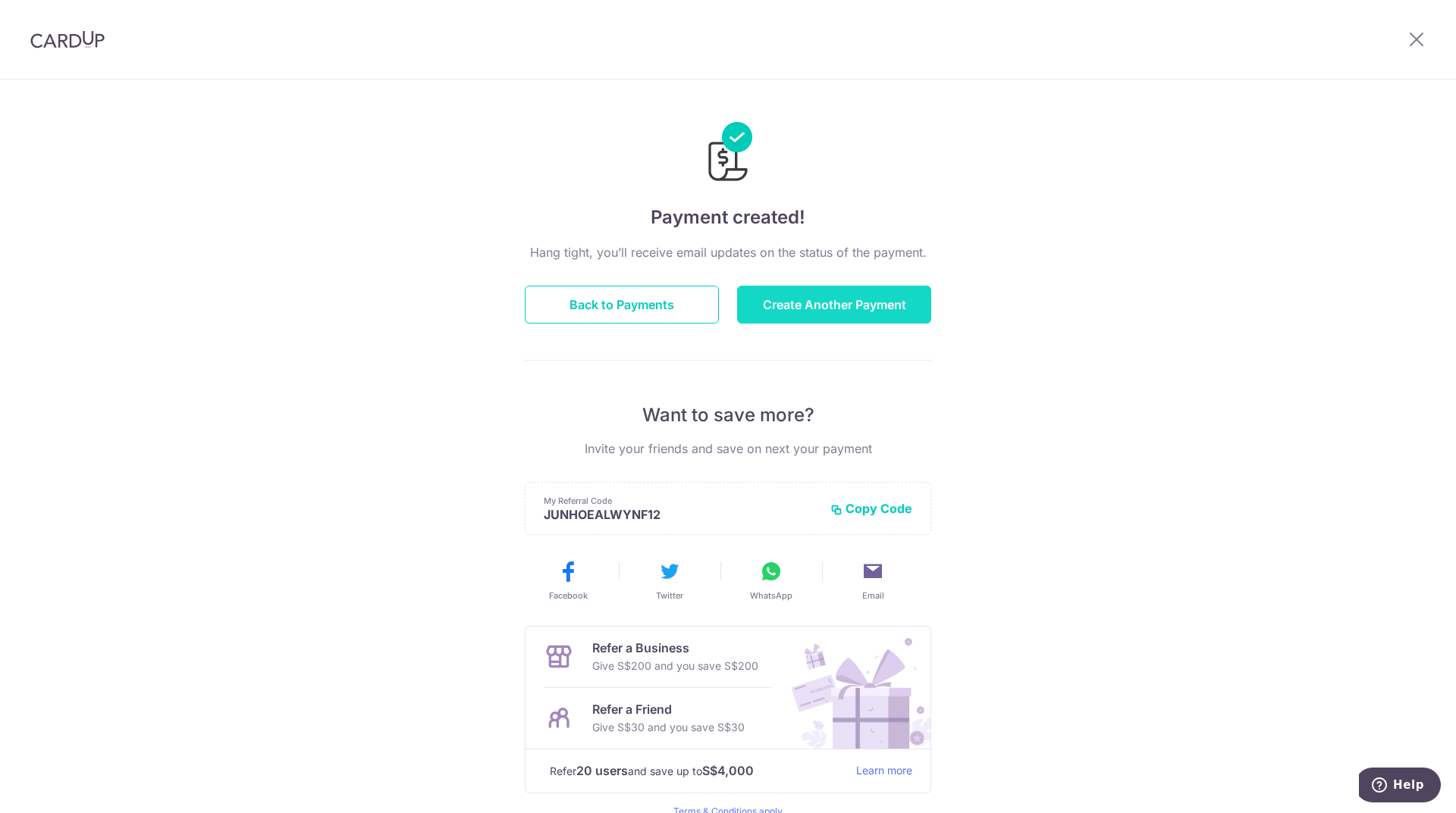
click at [816, 304] on button "Create Another Payment" at bounding box center [834, 304] width 194 height 38
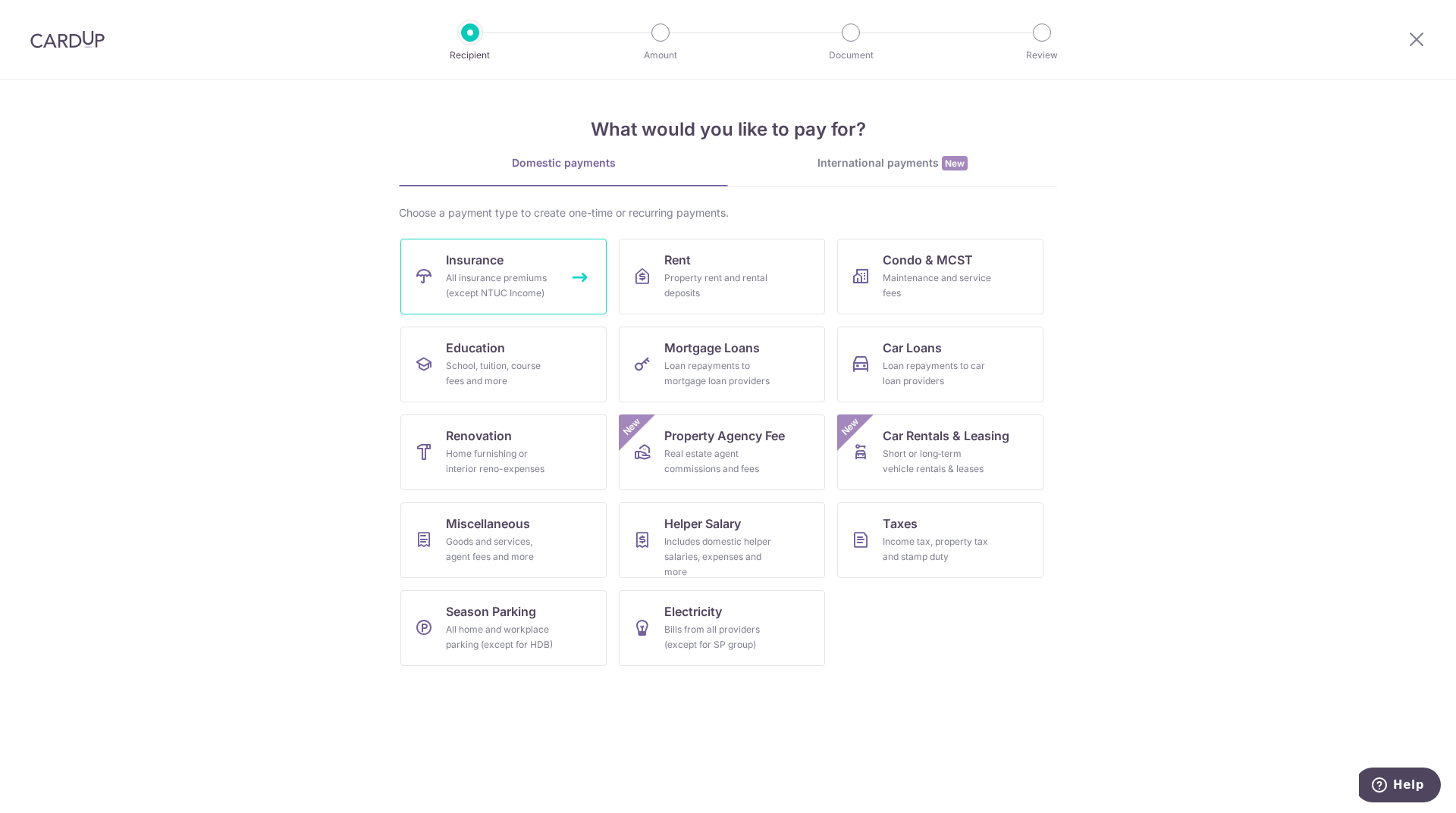
click at [514, 277] on div "All insurance premiums (except NTUC Income)" at bounding box center [501, 286] width 110 height 30
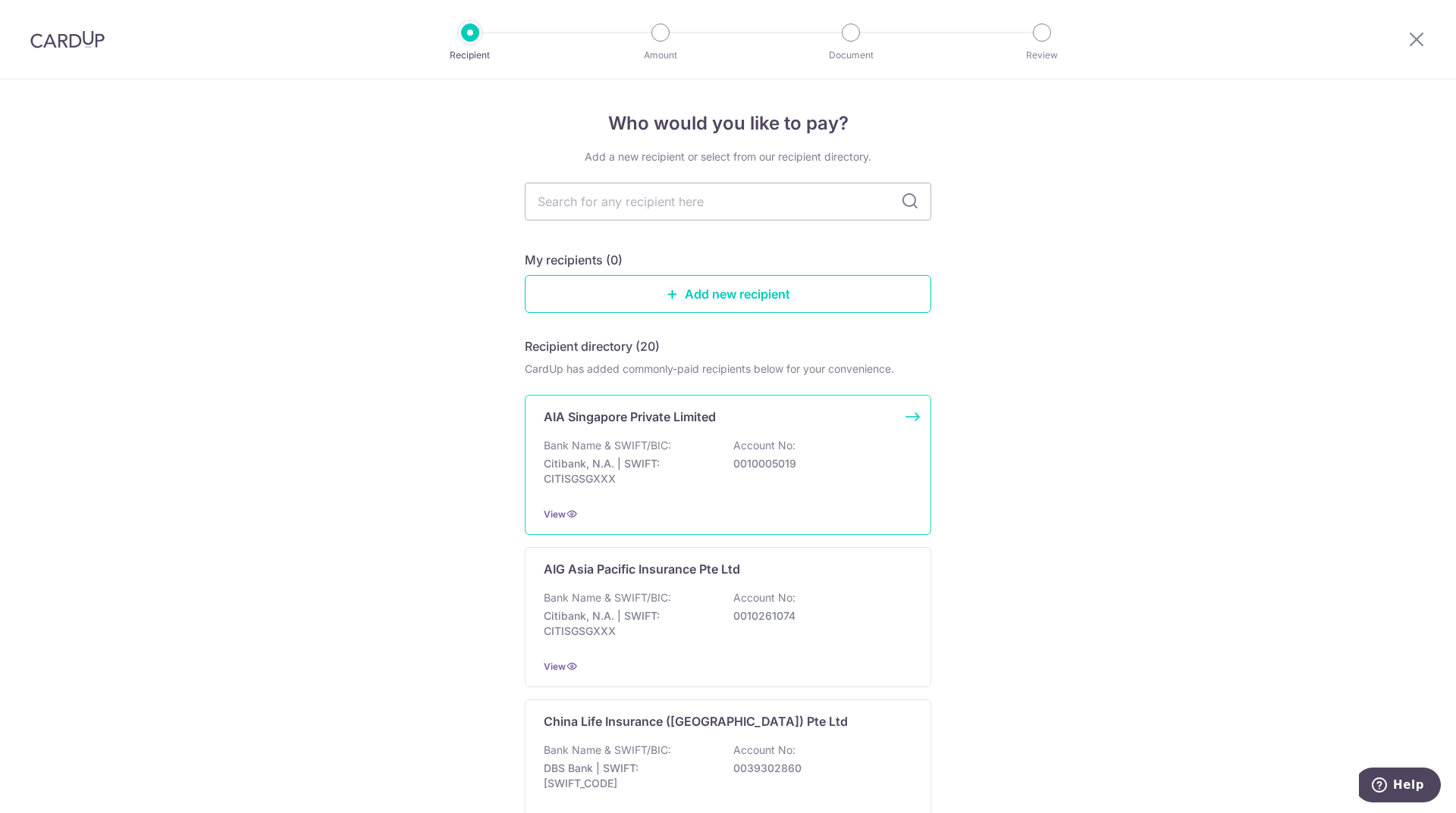
click at [684, 438] on div "Bank Name & SWIFT/BIC: Citibank, N.A. | SWIFT: CITISGSGXXX Account No: 00100050…" at bounding box center [728, 466] width 369 height 56
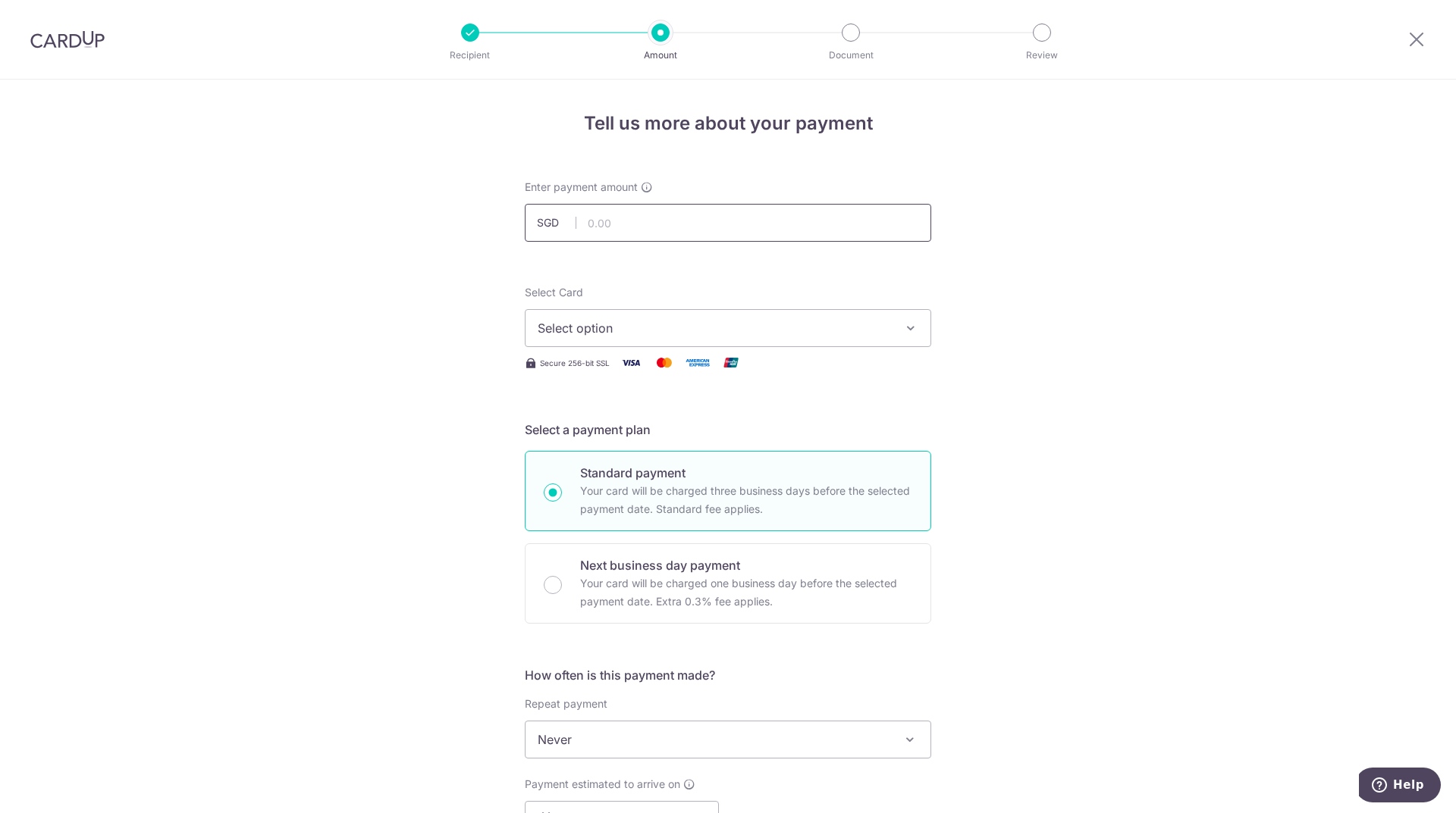
click at [672, 224] on input "text" at bounding box center [727, 222] width 406 height 38
type input "25.36"
click at [858, 304] on div "Select Card Select option Add credit card Your Cards **** 2002 **** 1000 **** 9…" at bounding box center [727, 316] width 406 height 63
click at [847, 332] on span "Select option" at bounding box center [713, 328] width 353 height 19
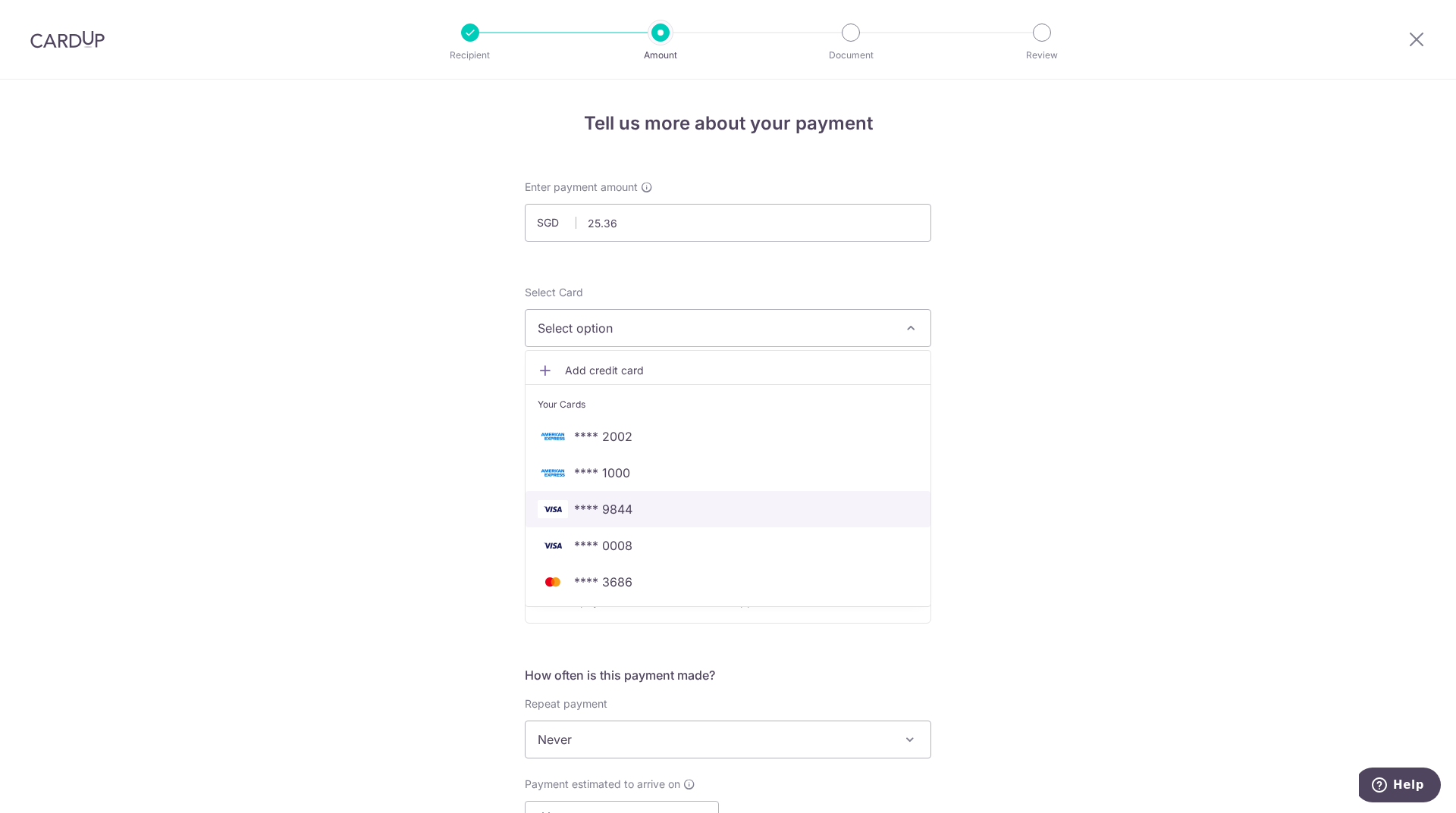
click at [724, 503] on span "**** 9844" at bounding box center [727, 509] width 381 height 19
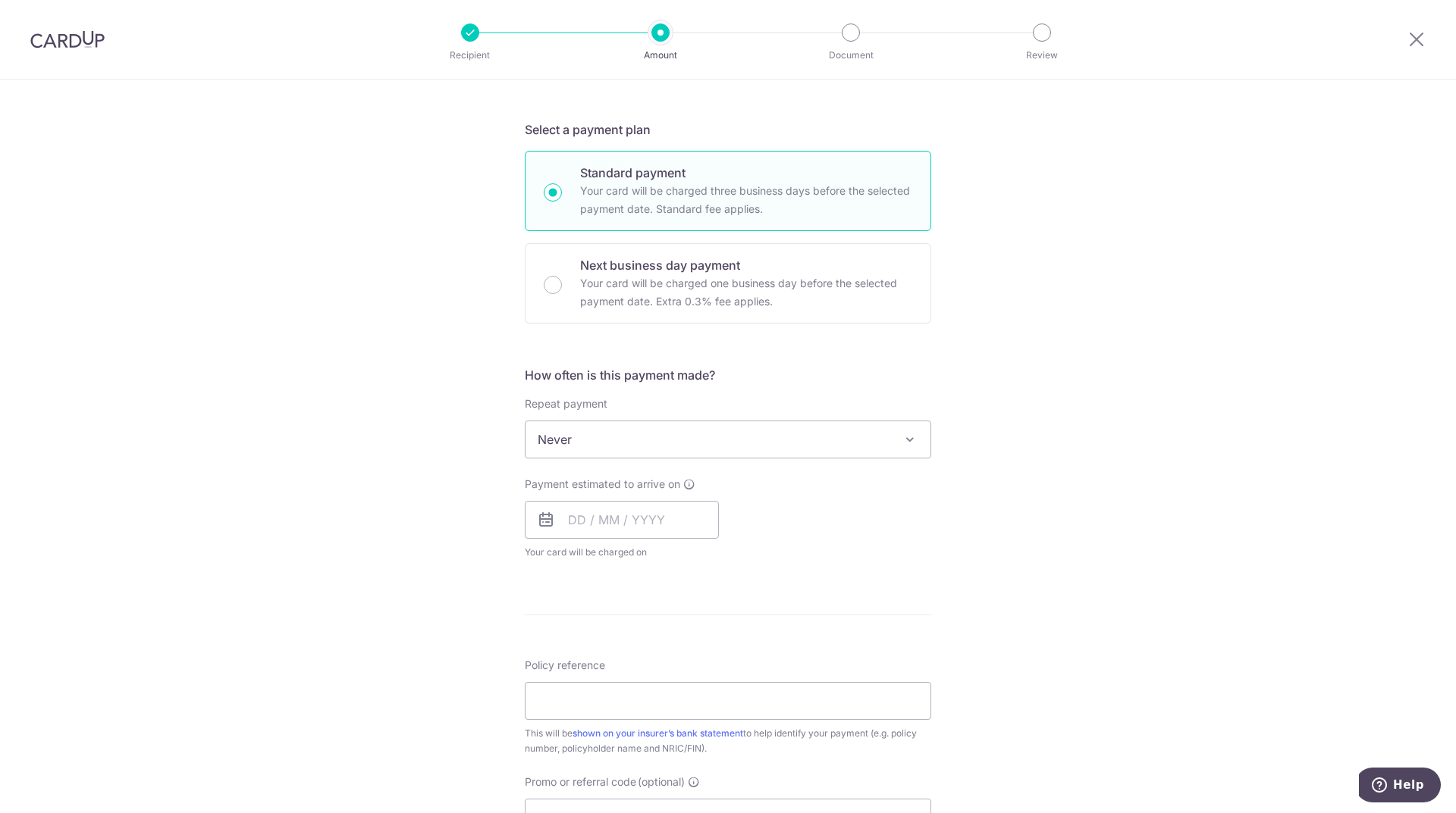
scroll to position [303, 0]
click at [659, 517] on input "text" at bounding box center [621, 517] width 194 height 38
click at [670, 689] on link "16" at bounding box center [677, 685] width 24 height 24
type input "[DATE]"
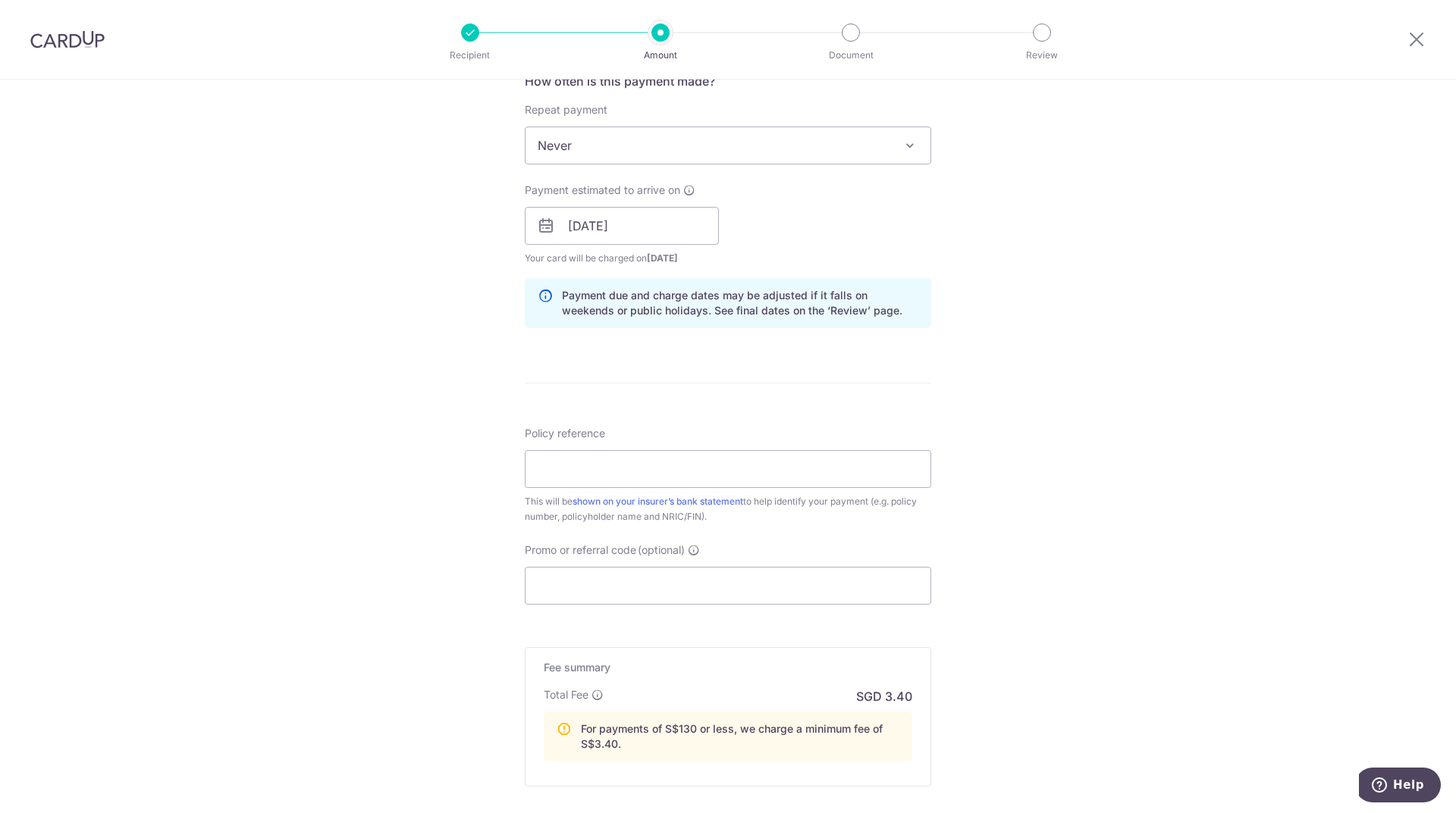
scroll to position [459, 0]
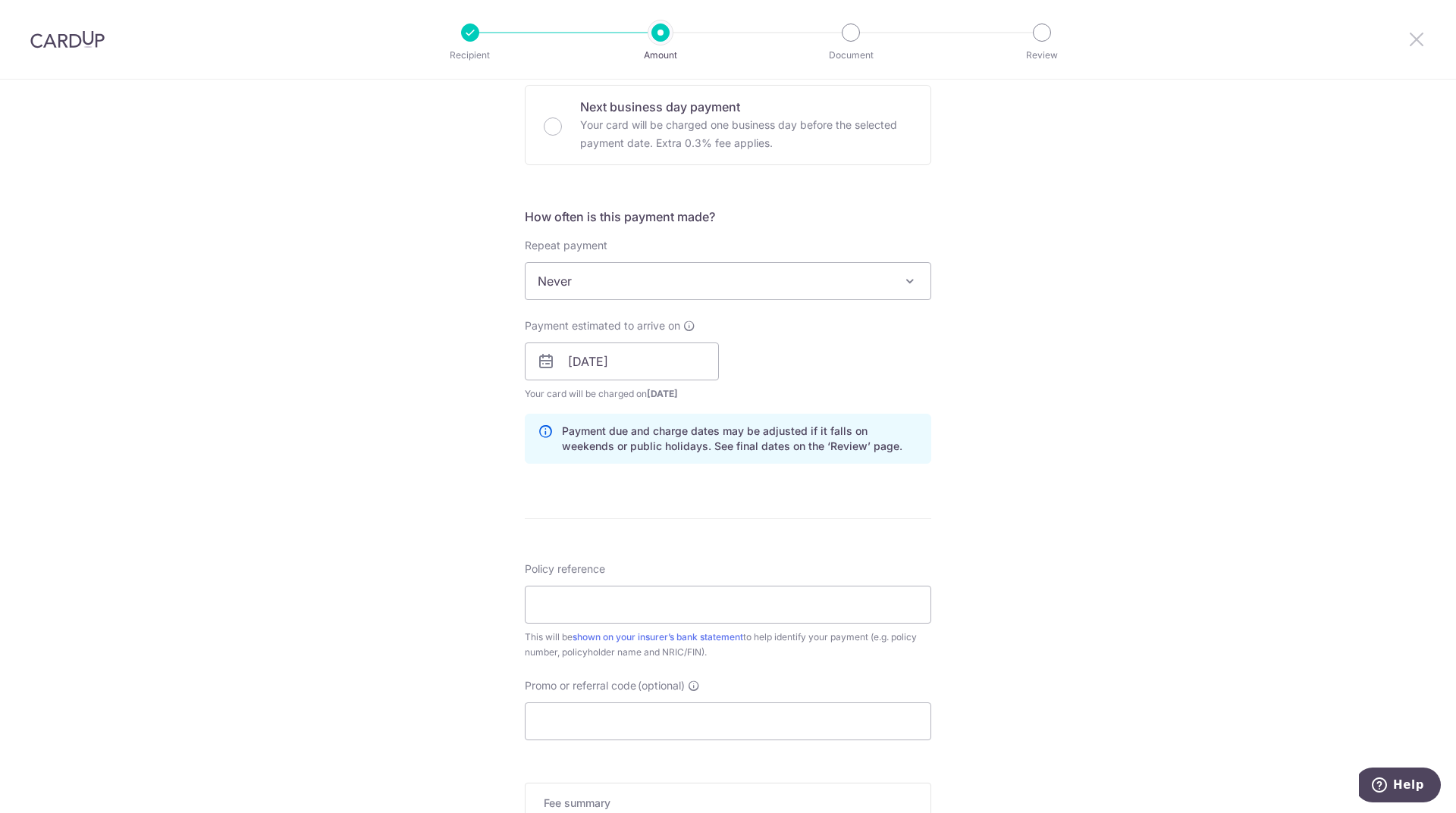
click at [1416, 38] on icon at bounding box center [1416, 38] width 19 height 19
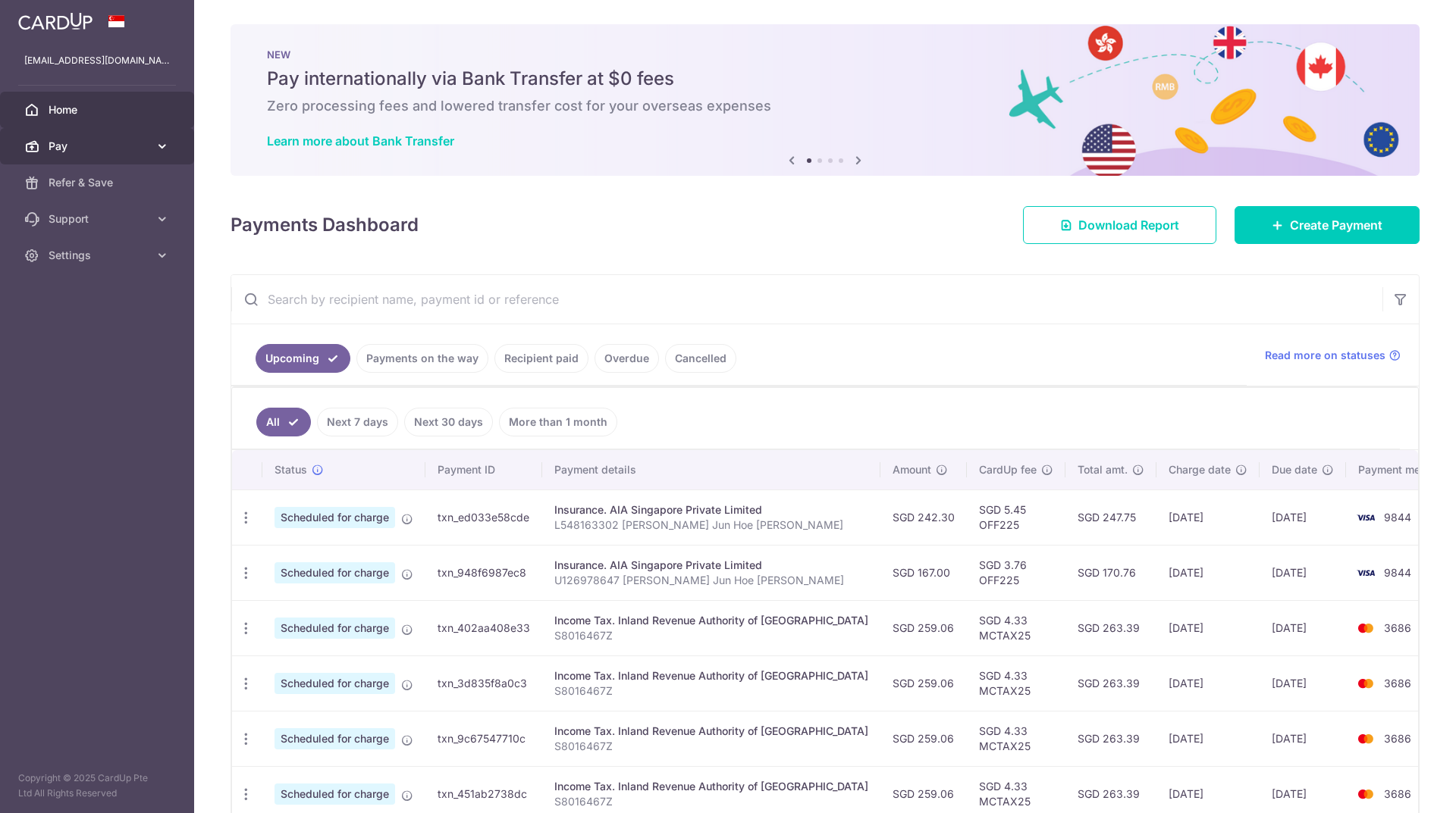
click at [79, 146] on span "Pay" at bounding box center [99, 146] width 100 height 15
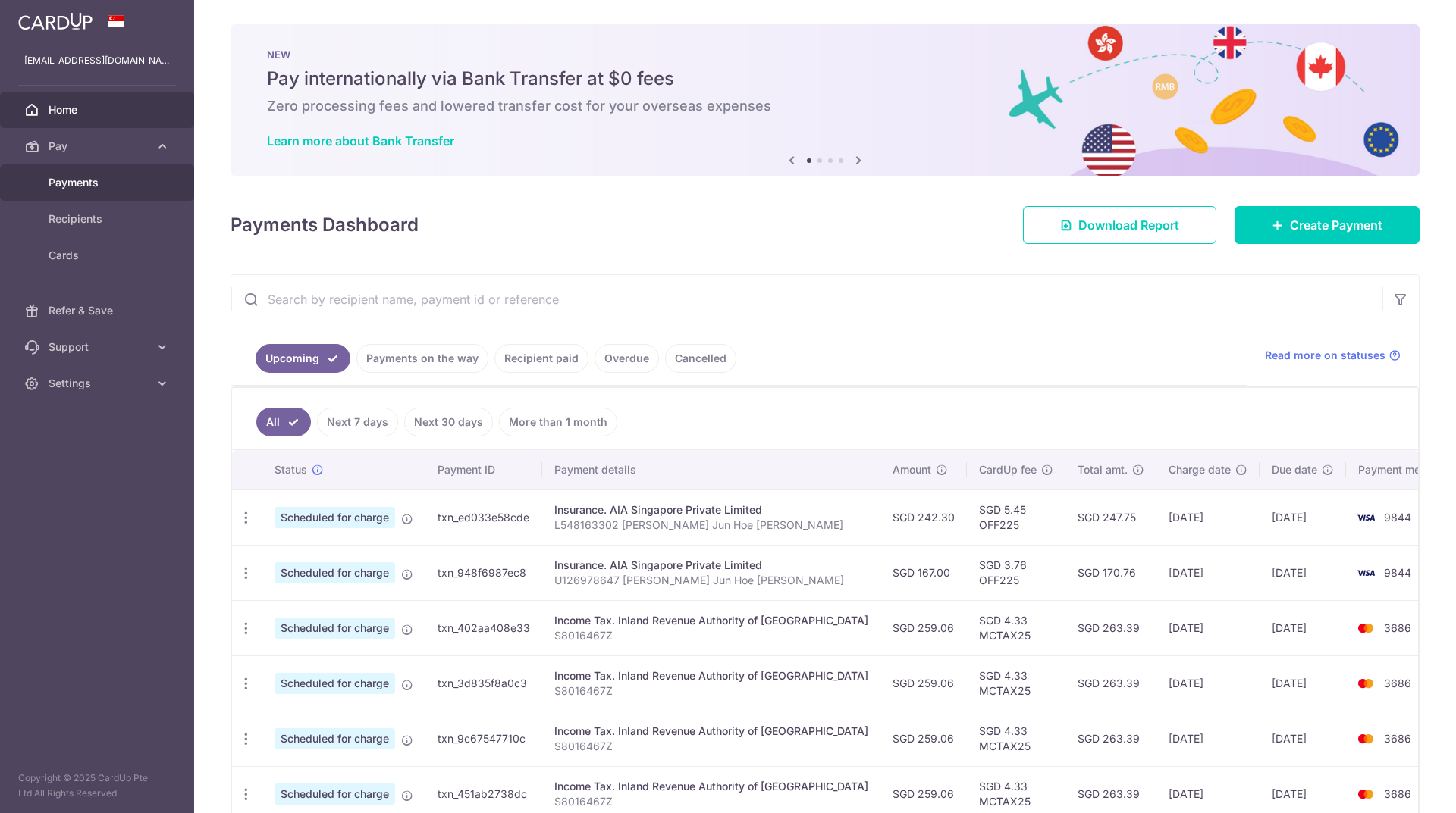
click at [74, 180] on span "Payments" at bounding box center [99, 182] width 100 height 15
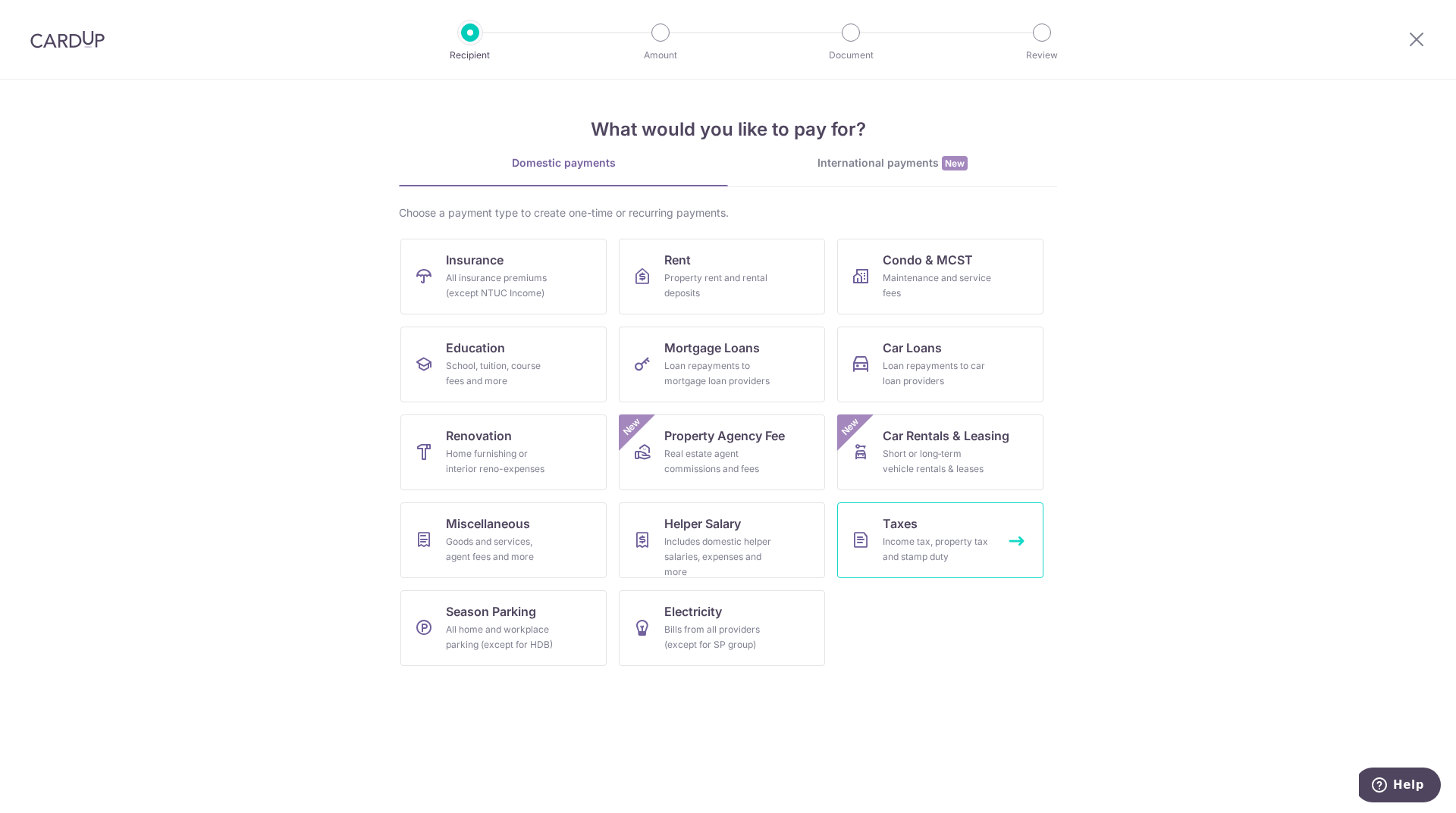
click at [925, 533] on link "Taxes Income tax, property tax and stamp duty" at bounding box center [939, 540] width 206 height 75
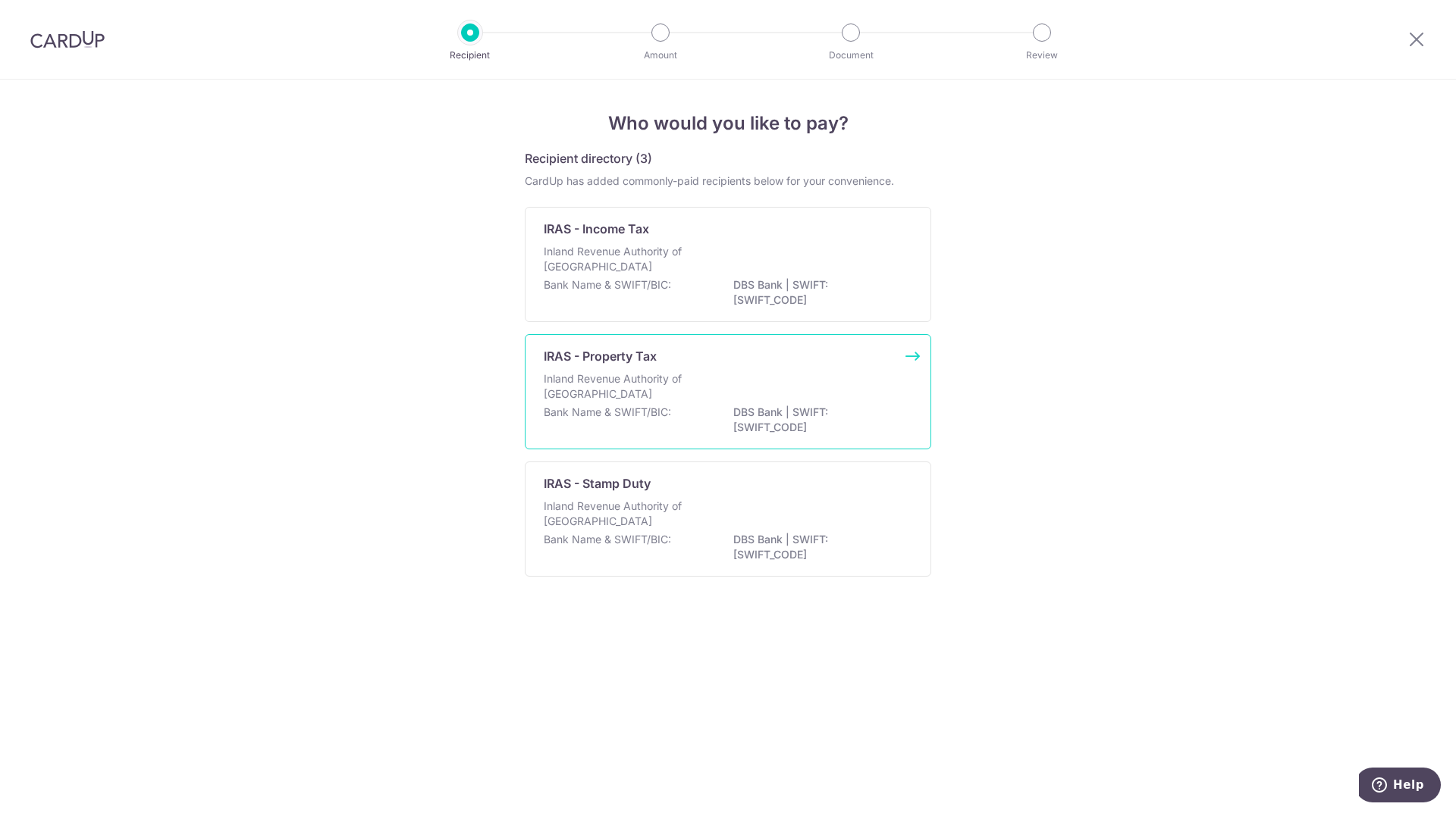
click at [719, 373] on div "Inland Revenue Authority of [GEOGRAPHIC_DATA]" at bounding box center [728, 388] width 369 height 33
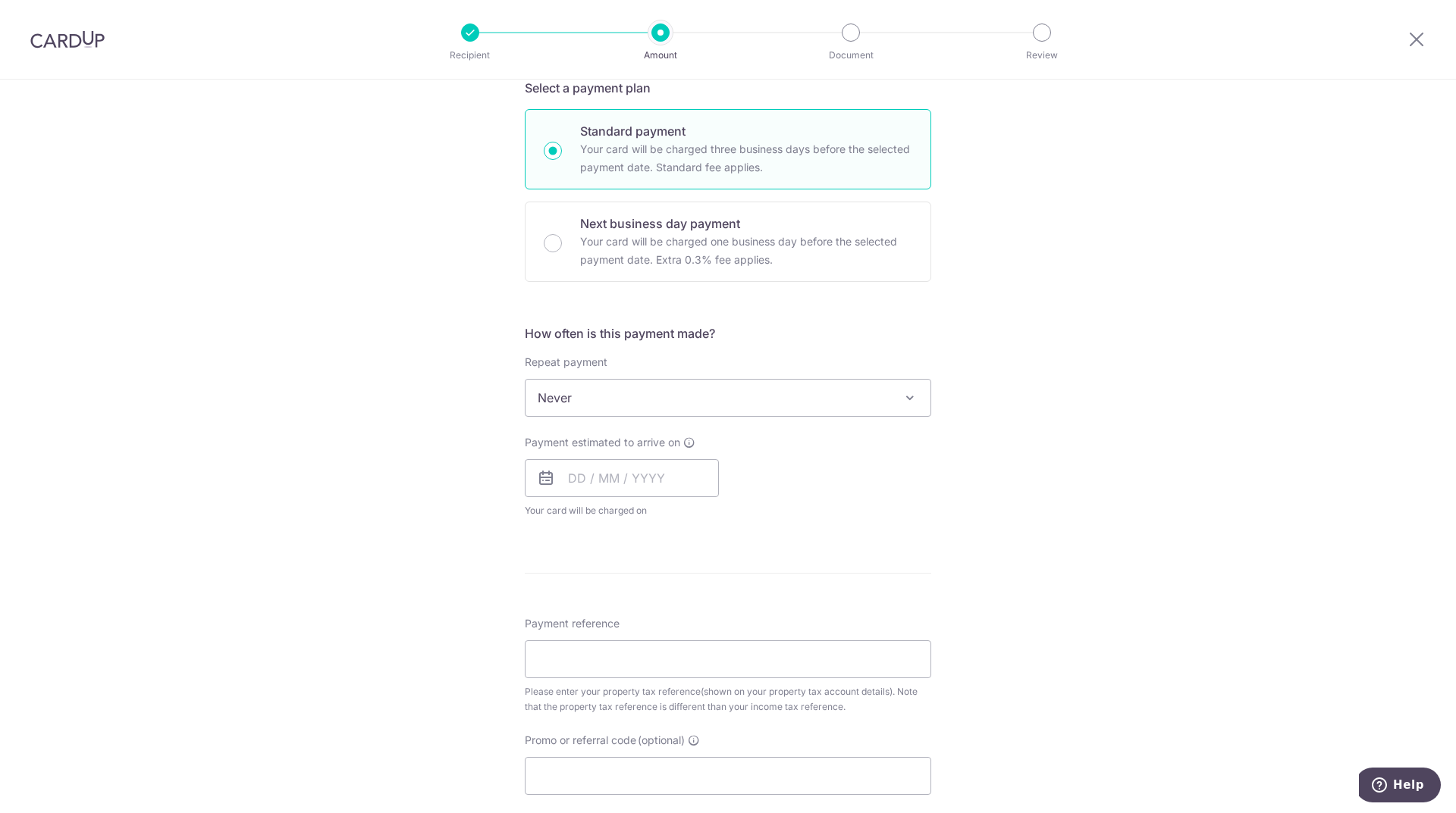
scroll to position [379, 0]
click at [699, 487] on input "text" at bounding box center [621, 477] width 194 height 38
click at [1171, 526] on div "Tell us more about your payment Enter payment amount SGD The total tax payment …" at bounding box center [728, 404] width 1456 height 1408
click at [1417, 38] on icon at bounding box center [1416, 38] width 19 height 19
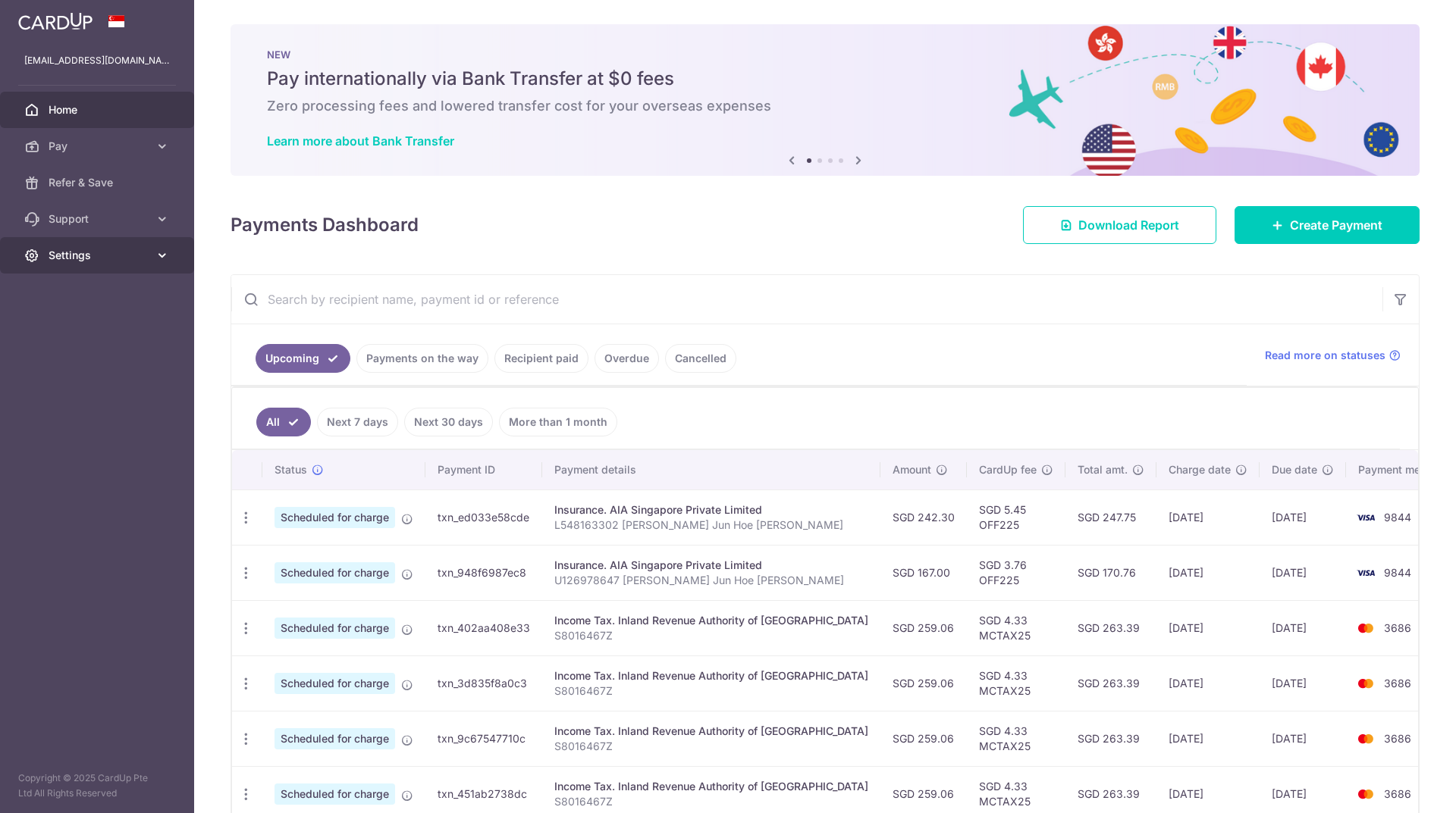
click at [164, 259] on icon at bounding box center [161, 254] width 15 height 15
click at [79, 334] on span "Logout" at bounding box center [99, 328] width 100 height 15
